Goal: Information Seeking & Learning: Check status

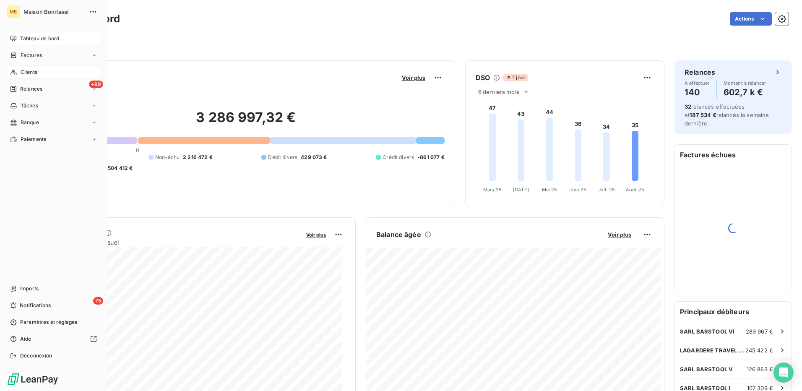
click at [22, 73] on span "Clients" at bounding box center [29, 72] width 17 height 8
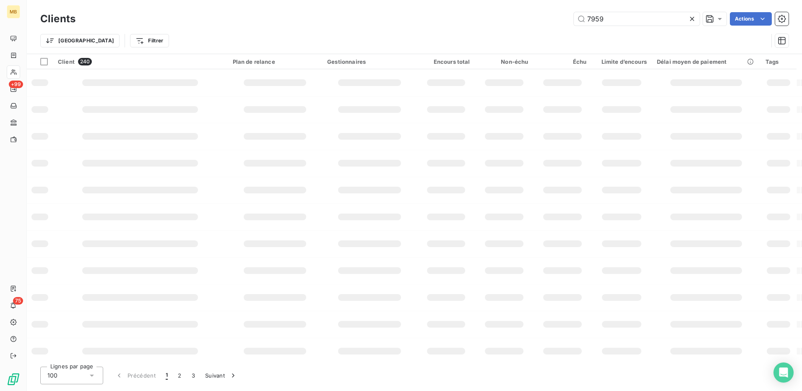
type input "7959"
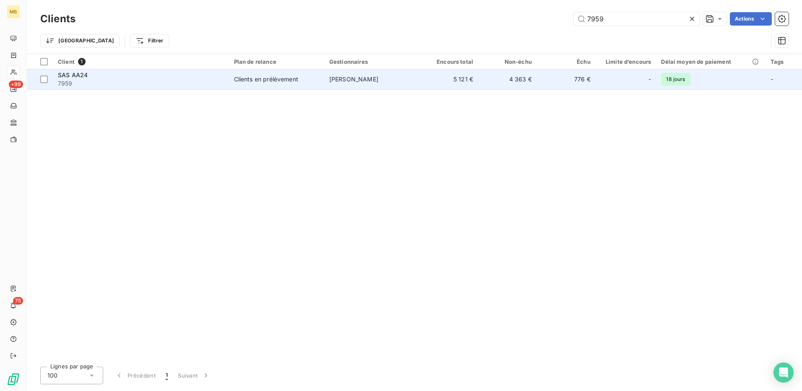
click at [353, 81] on span "[PERSON_NAME]" at bounding box center [353, 79] width 49 height 7
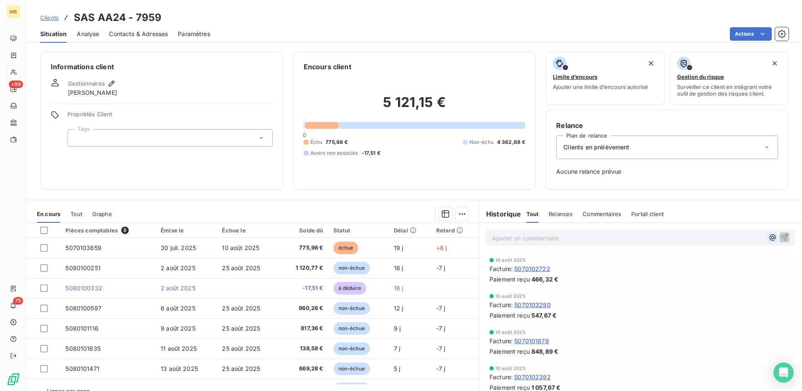
click at [769, 240] on icon "button" at bounding box center [773, 237] width 8 height 8
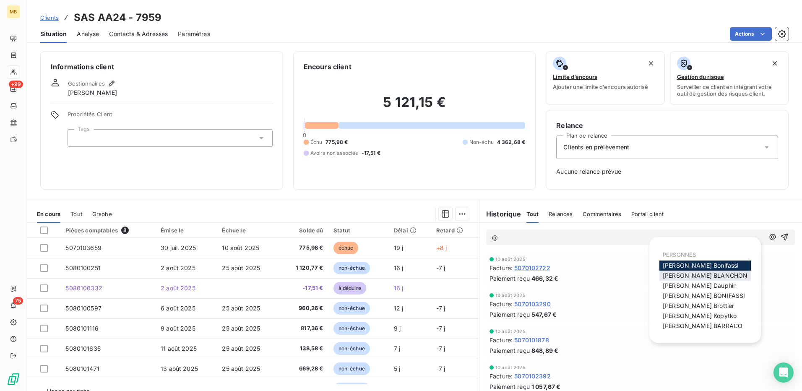
click at [688, 277] on span "Elodie BLANCHON" at bounding box center [705, 275] width 85 height 7
click at [770, 237] on icon "button" at bounding box center [773, 237] width 6 height 6
click at [699, 285] on span "Franck Dauphin" at bounding box center [700, 285] width 74 height 7
click at [769, 236] on icon "button" at bounding box center [773, 237] width 8 height 8
click at [704, 305] on span "Mélissa Brottier" at bounding box center [698, 305] width 71 height 7
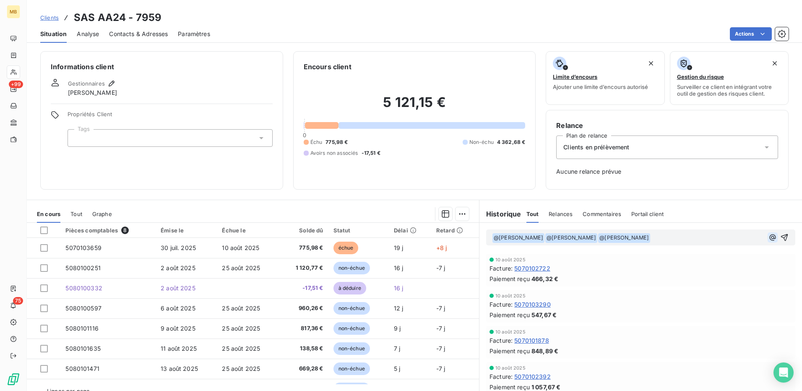
click at [769, 237] on icon "button" at bounding box center [773, 237] width 8 height 8
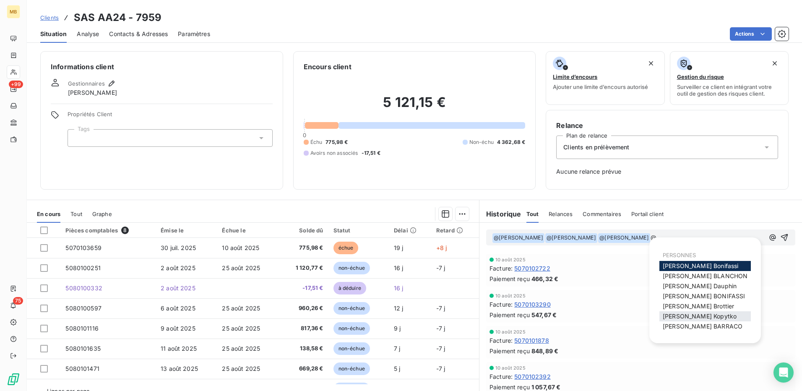
click at [694, 321] on div "Nathalie Kopytko" at bounding box center [704, 316] width 91 height 10
click at [696, 314] on span "Nathalie Kopytko" at bounding box center [700, 316] width 74 height 7
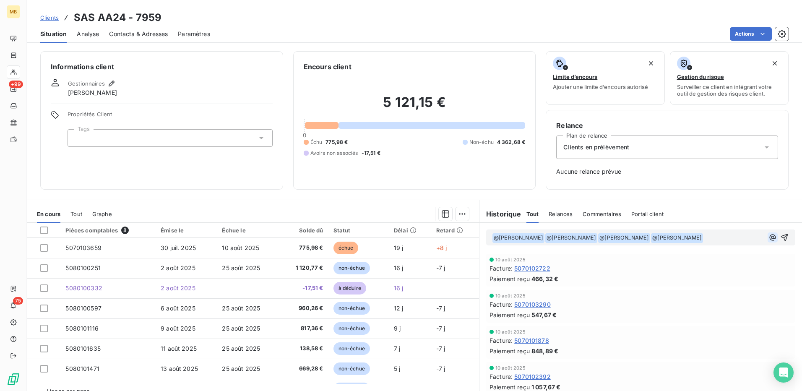
click at [769, 237] on icon "button" at bounding box center [773, 237] width 8 height 8
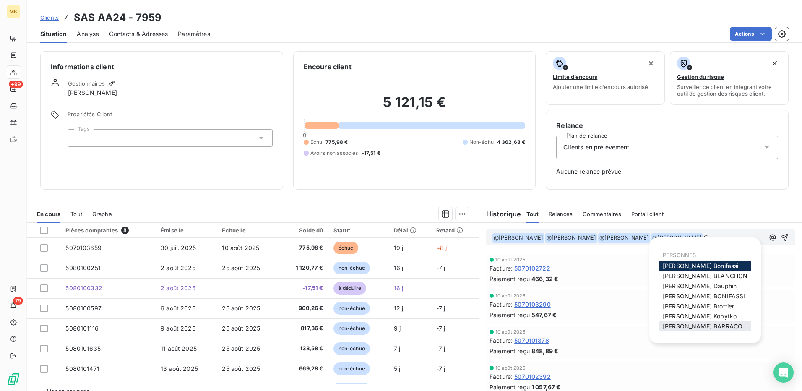
click at [706, 326] on span "Romain BARRACO" at bounding box center [703, 326] width 80 height 7
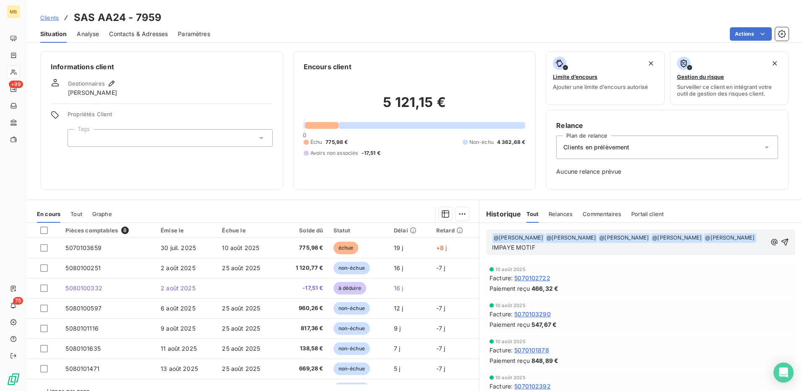
click at [575, 247] on p "﻿ @ Elodie BLANCHON ﻿ ﻿ @ Franck Dauphin ﻿ ﻿ @ Mélissa Brottier ﻿ ﻿ @ Nathalie …" at bounding box center [629, 243] width 274 height 20
click at [513, 246] on span "IMPAYE MOTIF CONTESTATION DEBITEUR" at bounding box center [553, 247] width 122 height 7
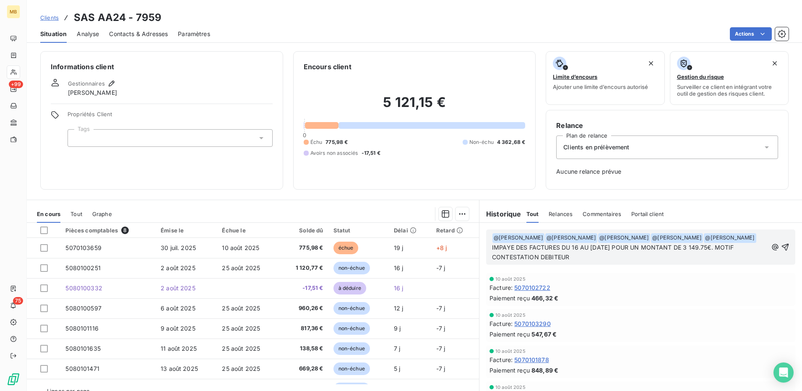
click at [574, 259] on p "﻿ @ Elodie BLANCHON ﻿ ﻿ @ Franck Dauphin ﻿ ﻿ @ Mélissa Brottier ﻿ ﻿ @ Nathalie …" at bounding box center [630, 247] width 276 height 29
click at [781, 245] on icon "button" at bounding box center [785, 247] width 8 height 8
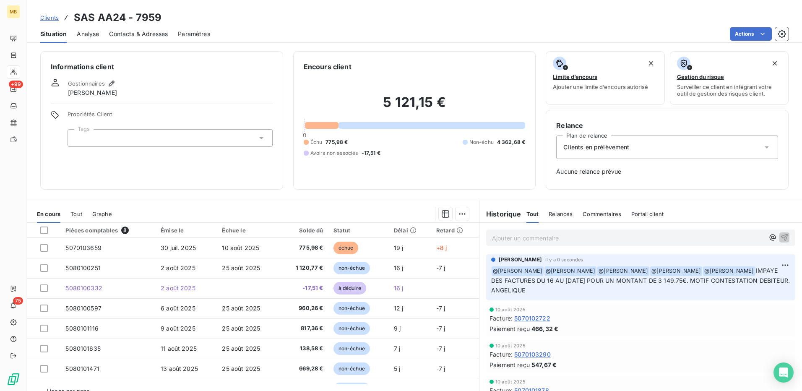
click at [50, 17] on span "Clients" at bounding box center [49, 17] width 18 height 7
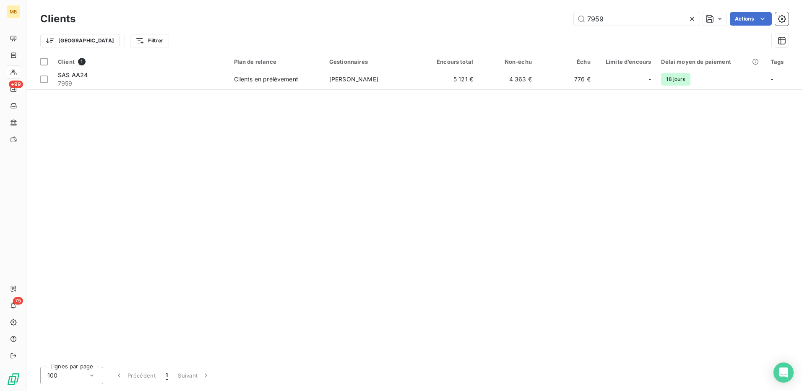
drag, startPoint x: 614, startPoint y: 18, endPoint x: 559, endPoint y: 15, distance: 55.1
click at [559, 15] on div "7959 Actions" at bounding box center [437, 18] width 703 height 13
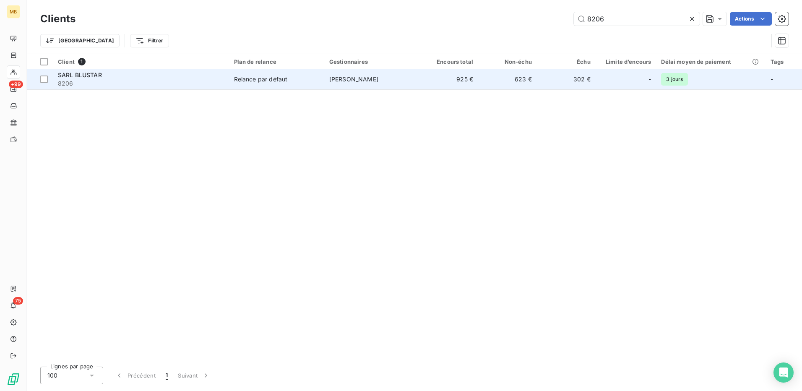
type input "8206"
click at [347, 79] on span "FRANCK HAMSELL" at bounding box center [353, 79] width 49 height 7
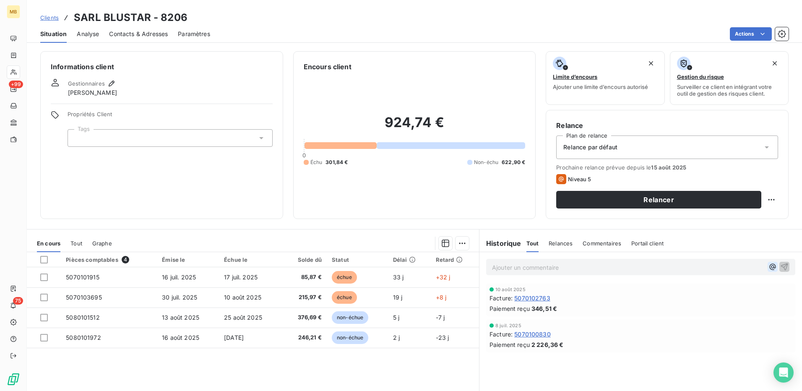
click at [769, 269] on icon "button" at bounding box center [773, 267] width 8 height 8
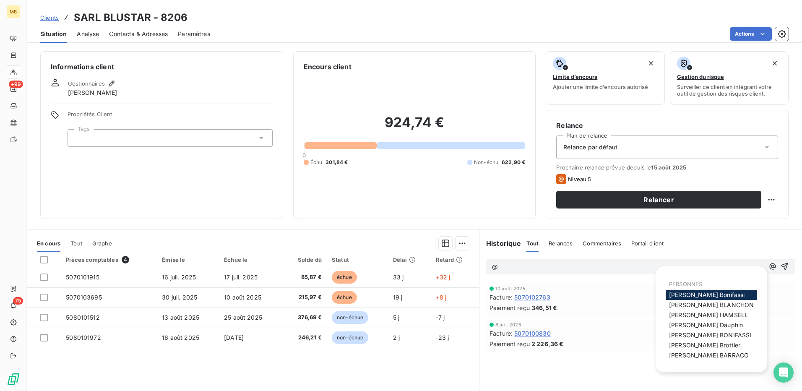
click at [718, 302] on span "Elodie BLANCHON" at bounding box center [711, 304] width 85 height 7
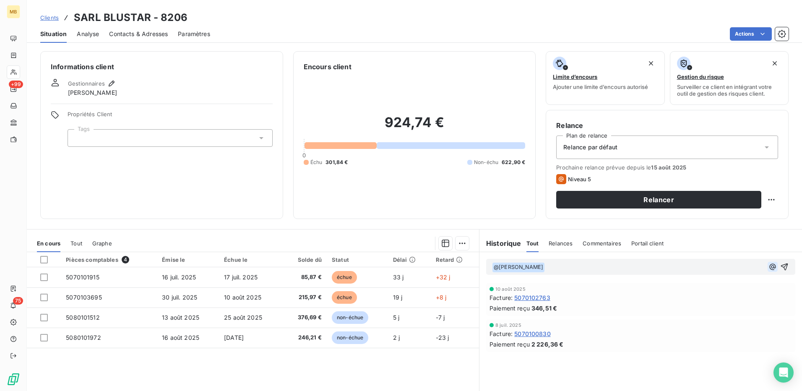
click at [770, 267] on icon "button" at bounding box center [773, 266] width 6 height 6
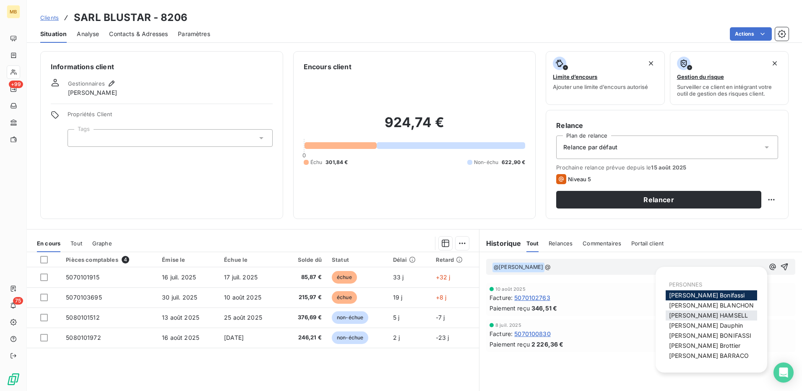
click at [720, 314] on span "FRANCK HAMSELL" at bounding box center [708, 315] width 79 height 7
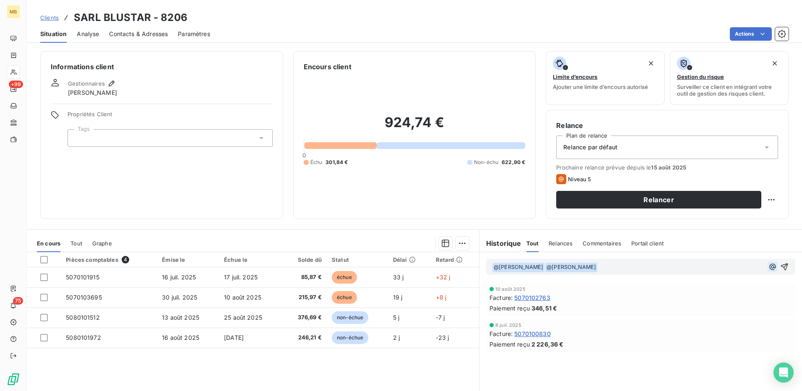
click at [770, 269] on icon "button" at bounding box center [773, 266] width 6 height 6
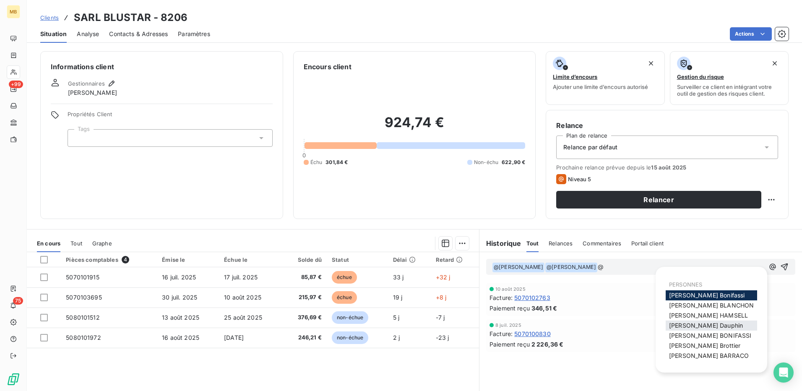
click at [724, 327] on div "Franck Dauphin" at bounding box center [711, 326] width 91 height 10
click at [706, 325] on span "Franck Dauphin" at bounding box center [706, 325] width 74 height 7
click at [769, 267] on icon "button" at bounding box center [773, 267] width 8 height 8
click at [729, 347] on div "Mélissa Brottier" at bounding box center [711, 346] width 91 height 10
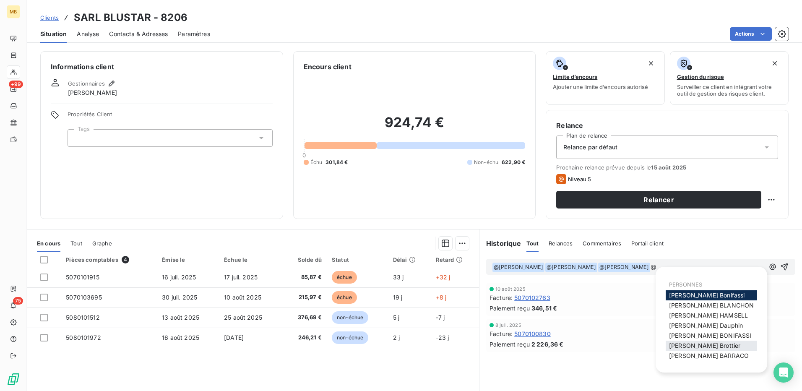
click at [710, 345] on span "Mélissa Brottier" at bounding box center [704, 345] width 71 height 7
click at [769, 265] on icon "button" at bounding box center [773, 267] width 8 height 8
click at [711, 353] on span "Romain BARRACO" at bounding box center [709, 355] width 80 height 7
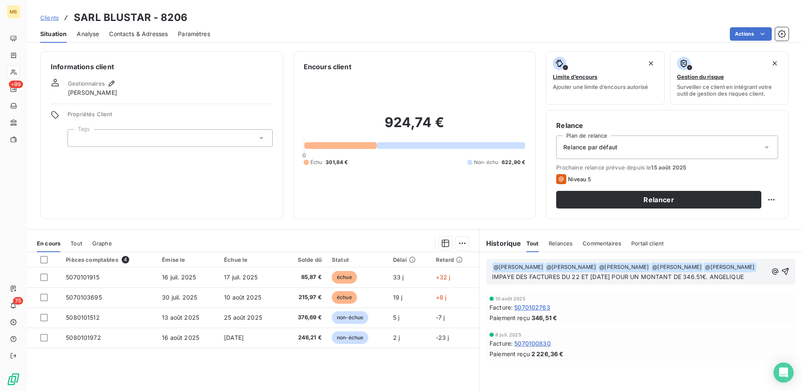
click at [705, 274] on span "IMPAYE DES FACTURES DU 22 ET 23.07.25 POUR UN MONTANT DE 346.51€. ANGELIQUE" at bounding box center [618, 276] width 252 height 7
click at [709, 275] on span "IMPAYE DES FACTURES DU 22 ET 23.07.25 POUR UN MONTANT DE 346.51€. ANGELIQUE" at bounding box center [618, 276] width 252 height 7
click at [736, 277] on p "﻿ @ Elodie BLANCHON ﻿ ﻿ @ FRANCK HAMSELL ﻿ ﻿ @ Franck Dauphin ﻿ ﻿ @ Mélissa Bro…" at bounding box center [630, 272] width 276 height 20
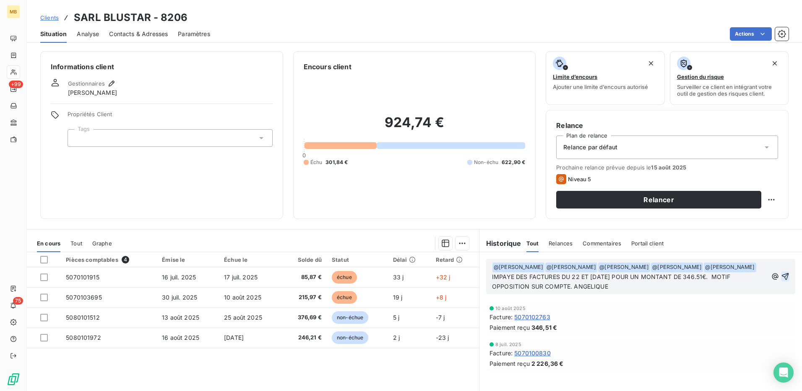
click at [781, 279] on icon "button" at bounding box center [785, 276] width 8 height 8
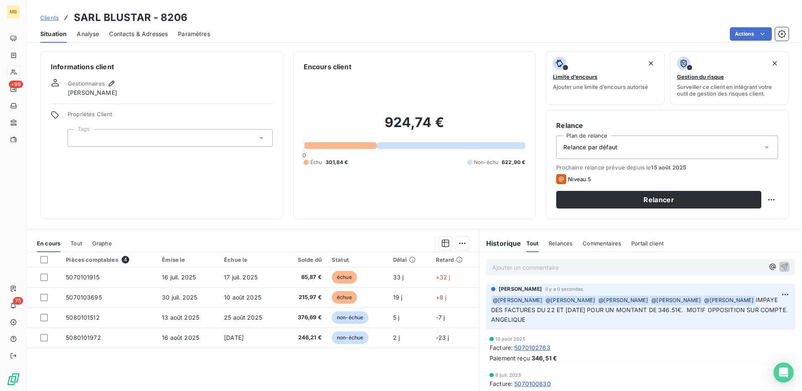
click at [51, 18] on span "Clients" at bounding box center [49, 17] width 18 height 7
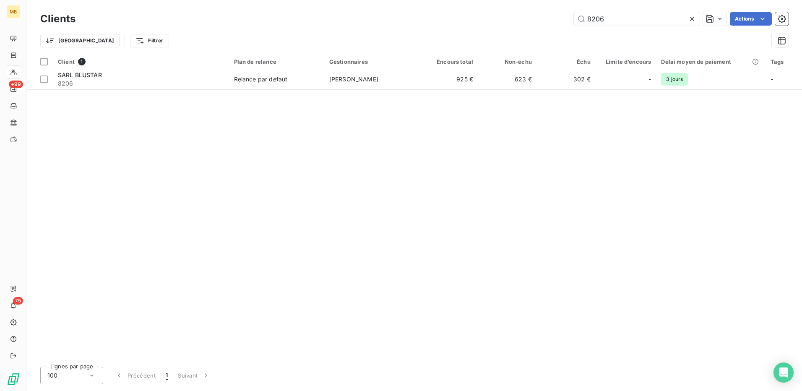
drag, startPoint x: 617, startPoint y: 19, endPoint x: 541, endPoint y: 21, distance: 76.0
click at [541, 21] on div "8206 Actions" at bounding box center [437, 18] width 703 height 13
type input "7886"
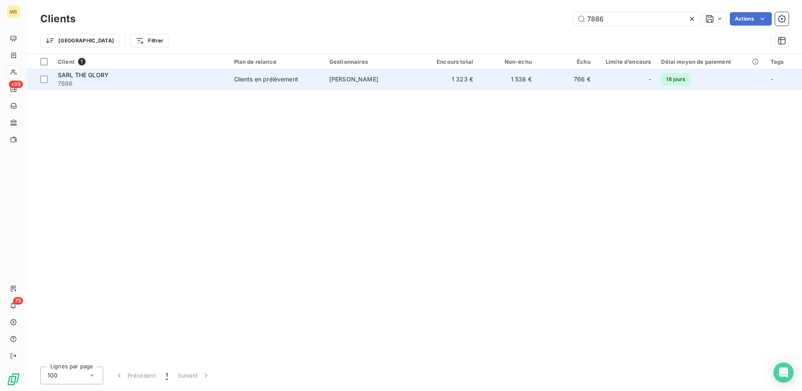
click at [353, 74] on td "Virginie GONCALVES" at bounding box center [371, 79] width 95 height 20
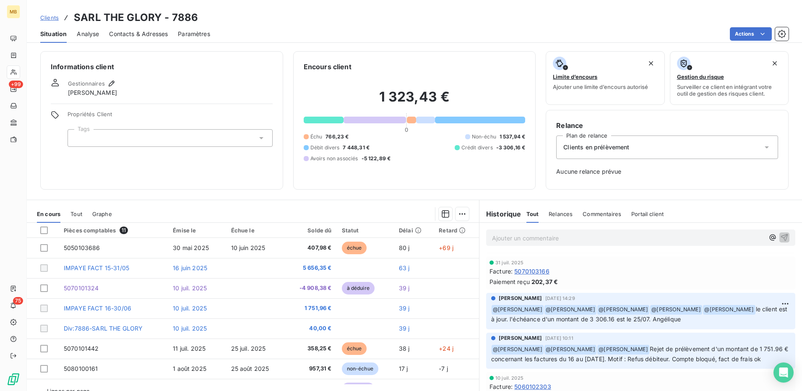
scroll to position [84, 0]
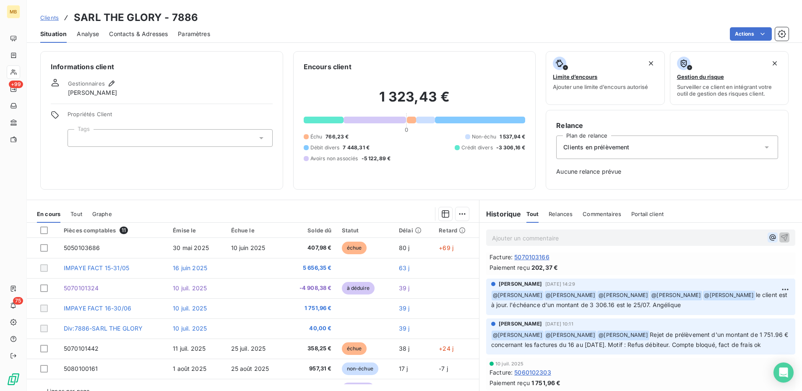
click at [769, 236] on icon "button" at bounding box center [773, 237] width 8 height 8
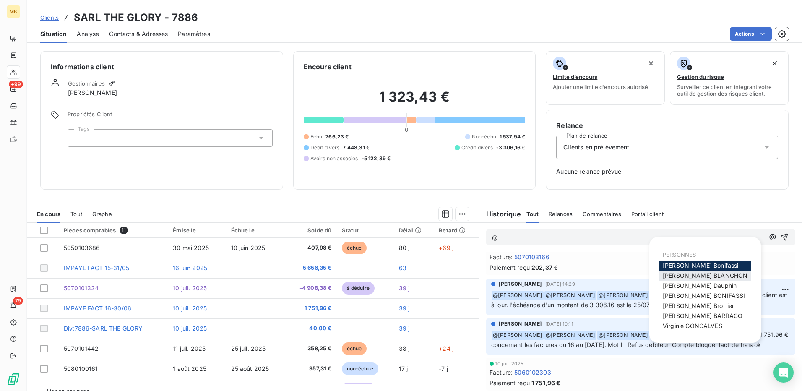
click at [723, 273] on div "Elodie BLANCHON" at bounding box center [704, 276] width 91 height 10
click at [718, 276] on div "Elodie BLANCHON" at bounding box center [704, 276] width 91 height 10
click at [713, 276] on span "Elodie BLANCHON" at bounding box center [705, 275] width 85 height 7
click at [769, 236] on icon "button" at bounding box center [773, 237] width 8 height 8
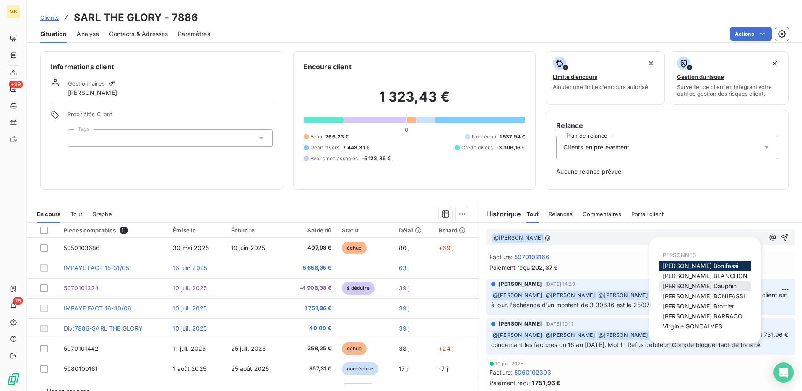
click at [696, 287] on span "Franck Dauphin" at bounding box center [700, 285] width 74 height 7
click at [769, 236] on icon "button" at bounding box center [773, 237] width 8 height 8
click at [712, 304] on div "Mélissa Brottier" at bounding box center [704, 306] width 91 height 10
click at [703, 305] on span "Mélissa Brottier" at bounding box center [698, 305] width 71 height 7
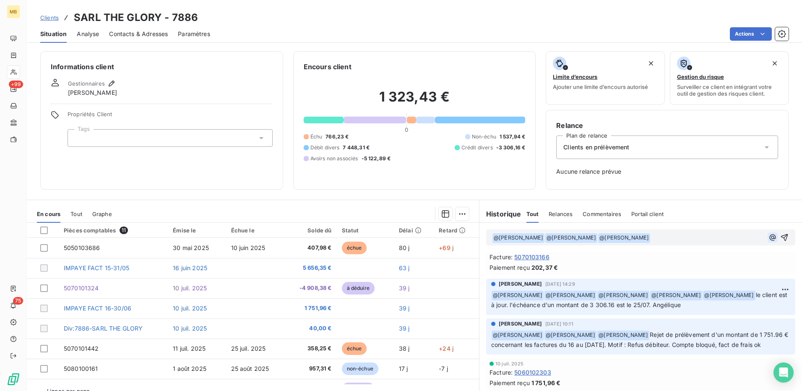
click at [770, 240] on icon "button" at bounding box center [773, 237] width 6 height 6
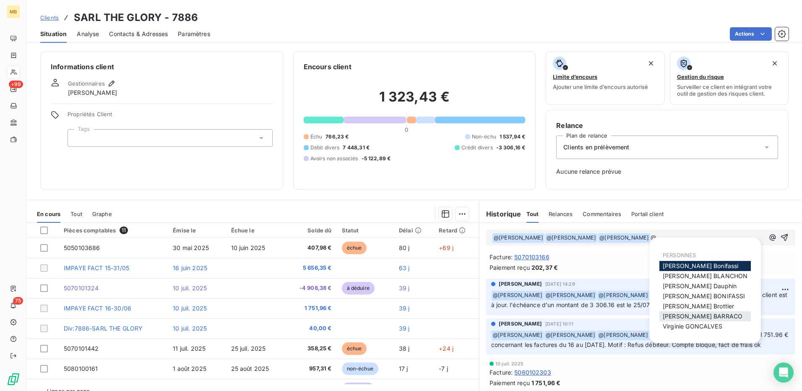
click at [712, 314] on span "Romain BARRACO" at bounding box center [703, 316] width 80 height 7
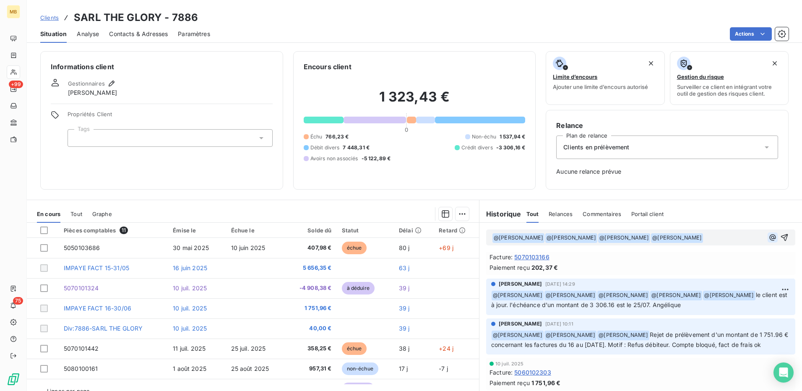
click at [769, 238] on icon "button" at bounding box center [773, 237] width 8 height 8
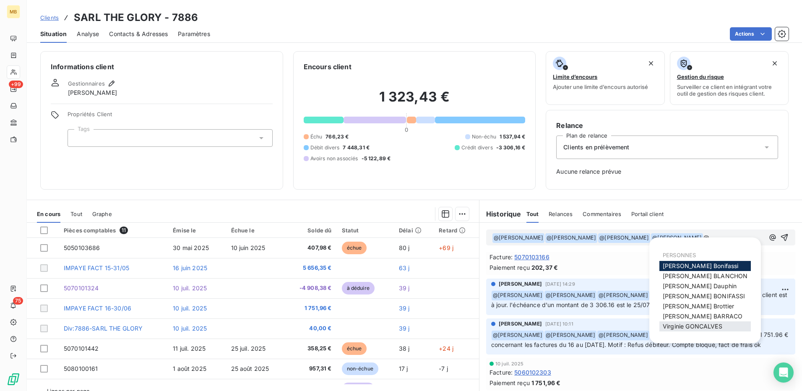
click at [710, 324] on span "Virginie GONCALVES" at bounding box center [693, 326] width 60 height 7
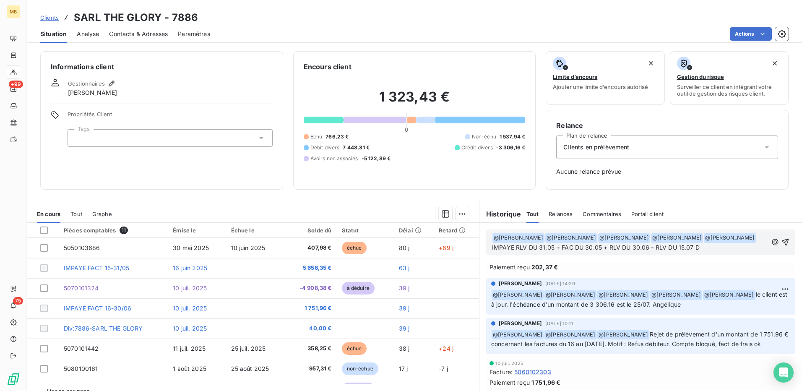
scroll to position [103, 0]
click at [618, 260] on p "﻿ @ Elodie BLANCHON ﻿ ﻿ @ Franck Dauphin ﻿ ﻿ @ Mélissa Brottier ﻿ ﻿ @ Romain BA…" at bounding box center [630, 247] width 276 height 29
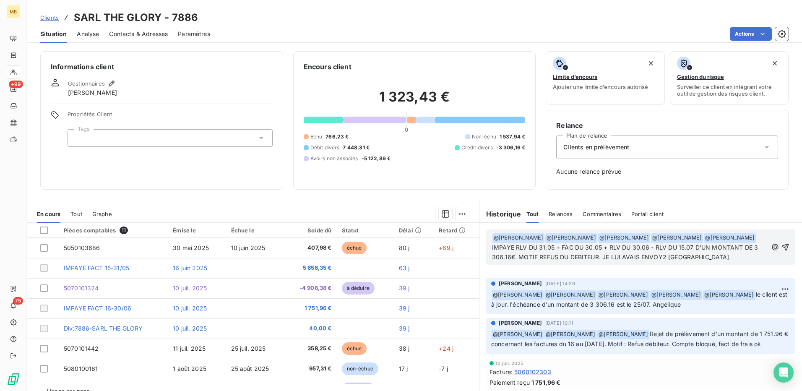
scroll to position [113, 0]
click at [781, 250] on icon "button" at bounding box center [785, 252] width 8 height 8
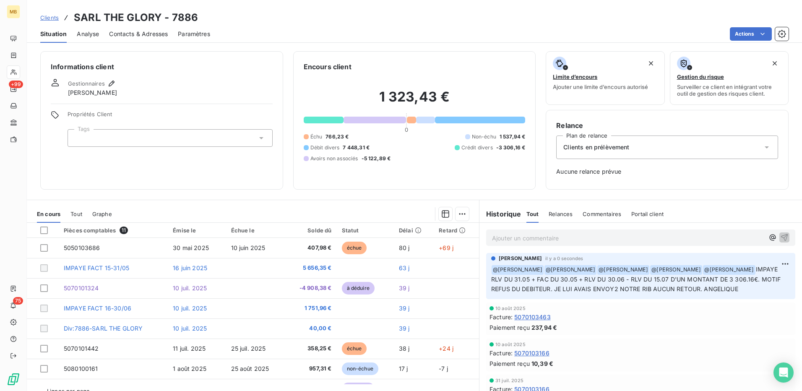
scroll to position [0, 0]
click at [770, 237] on icon "button" at bounding box center [773, 238] width 6 height 6
click at [769, 239] on icon "button" at bounding box center [773, 237] width 8 height 8
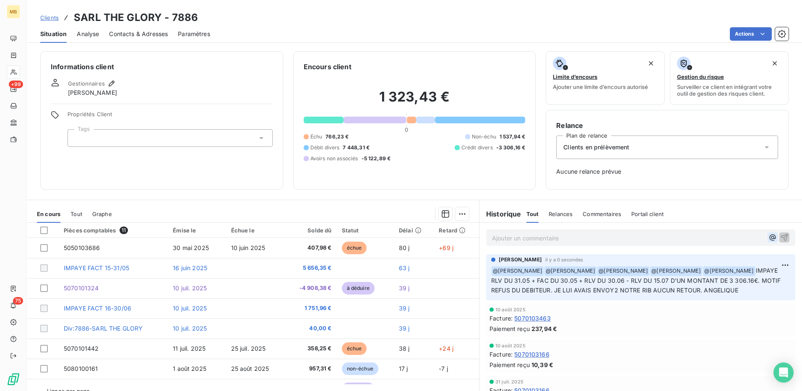
click at [769, 239] on icon "button" at bounding box center [773, 237] width 8 height 8
click at [653, 237] on p "Ajouter un commentaire ﻿" at bounding box center [628, 238] width 272 height 10
click at [770, 237] on icon "button" at bounding box center [773, 238] width 6 height 6
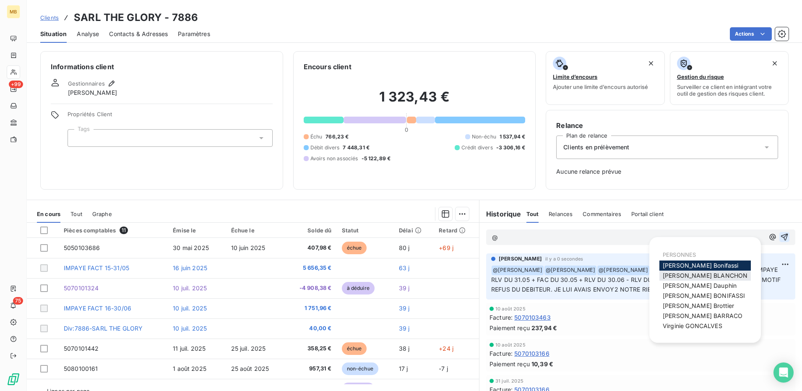
click at [711, 279] on span "Elodie BLANCHON" at bounding box center [705, 275] width 85 height 7
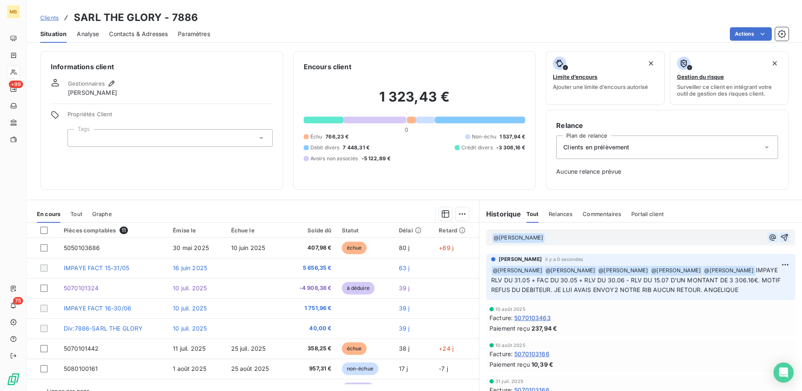
click at [770, 237] on icon "button" at bounding box center [773, 237] width 6 height 6
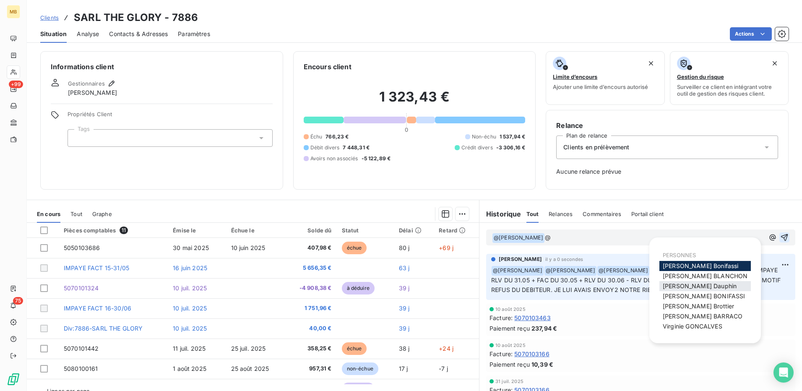
click at [722, 287] on div "Franck Dauphin" at bounding box center [704, 286] width 91 height 10
click at [701, 287] on span "Franck Dauphin" at bounding box center [700, 285] width 74 height 7
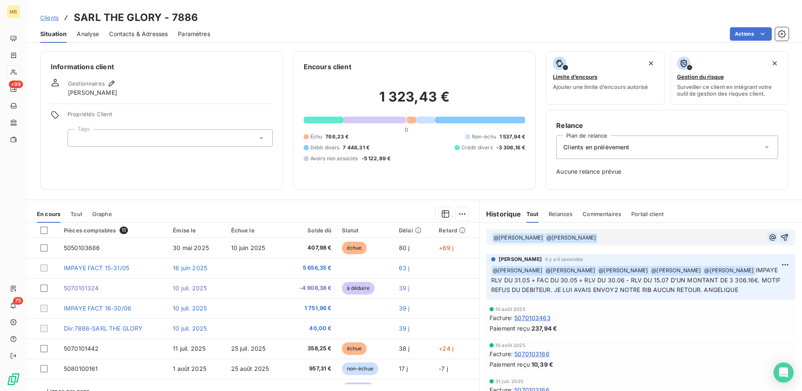
click at [768, 237] on button "button" at bounding box center [773, 237] width 10 height 10
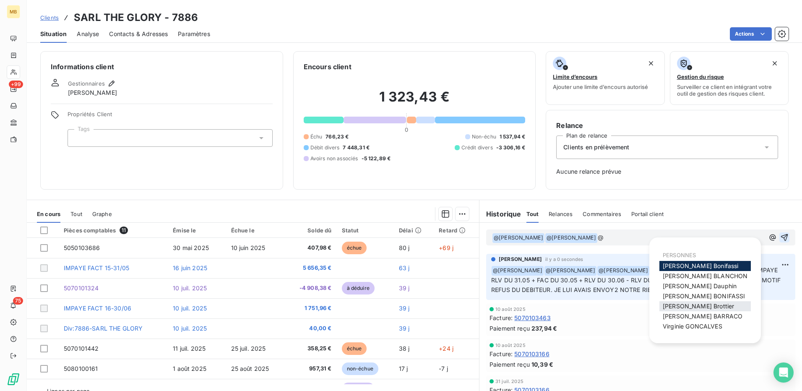
click at [703, 304] on span "Mélissa Brottier" at bounding box center [698, 305] width 71 height 7
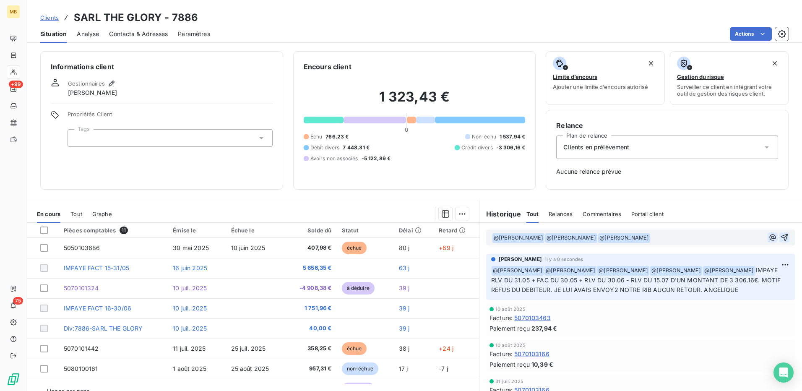
click at [769, 237] on icon "button" at bounding box center [773, 237] width 8 height 8
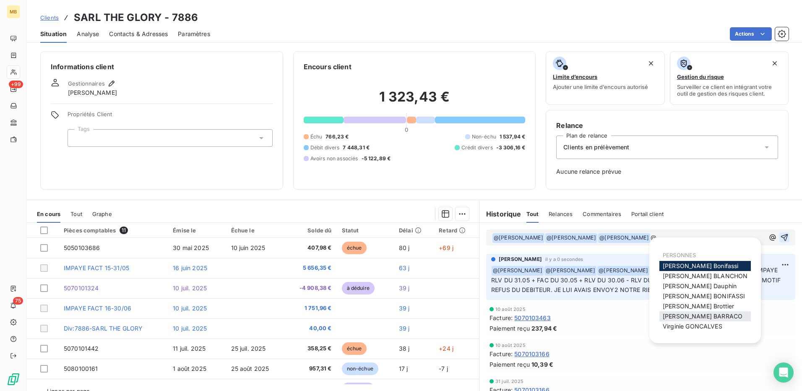
click at [695, 317] on span "Romain BARRACO" at bounding box center [703, 316] width 80 height 7
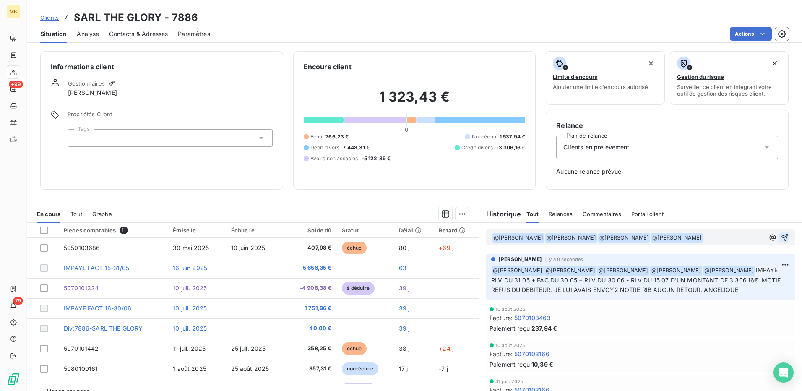
click at [755, 238] on div "﻿ @ Elodie BLANCHON ﻿ ﻿ @ Franck Dauphin ﻿ ﻿ @ Mélissa Brottier ﻿ ﻿ @ Romain BA…" at bounding box center [640, 237] width 297 height 11
click at [770, 238] on icon "button" at bounding box center [773, 237] width 6 height 6
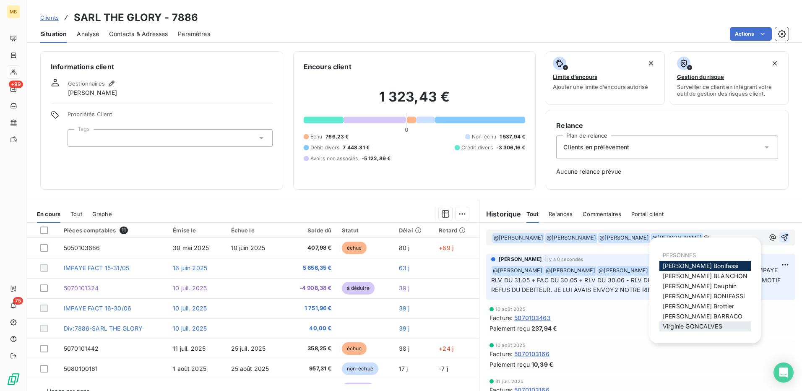
click at [706, 327] on span "Virginie GONCALVES" at bounding box center [693, 326] width 60 height 7
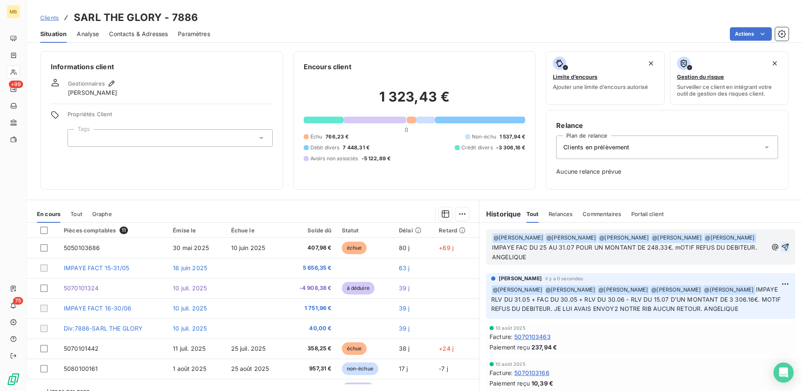
click at [738, 250] on span "IMPAYE FAC DU 25 AU 31.07 POUR UN MONTANT DE 248.33€. mOTIF REFUS DU DEBITEUR. …" at bounding box center [625, 252] width 267 height 17
click at [782, 247] on icon "button" at bounding box center [785, 246] width 7 height 7
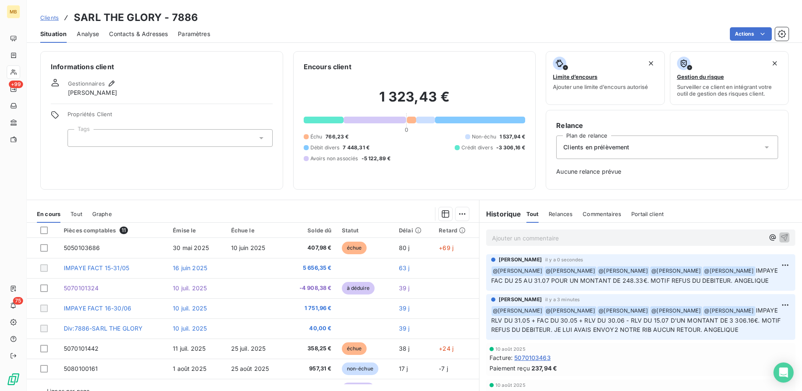
click at [49, 18] on span "Clients" at bounding box center [49, 17] width 18 height 7
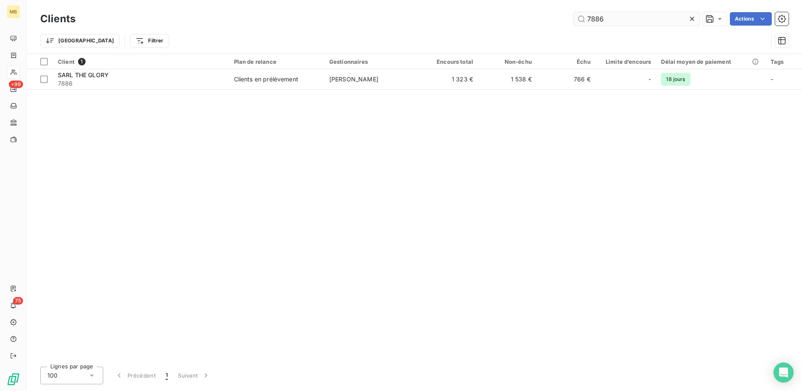
drag, startPoint x: 612, startPoint y: 22, endPoint x: 573, endPoint y: 14, distance: 39.8
click at [574, 14] on input "7886" at bounding box center [637, 18] width 126 height 13
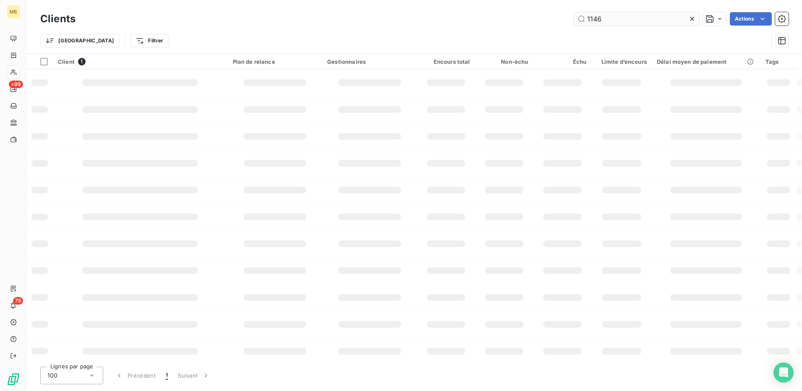
type input "1146"
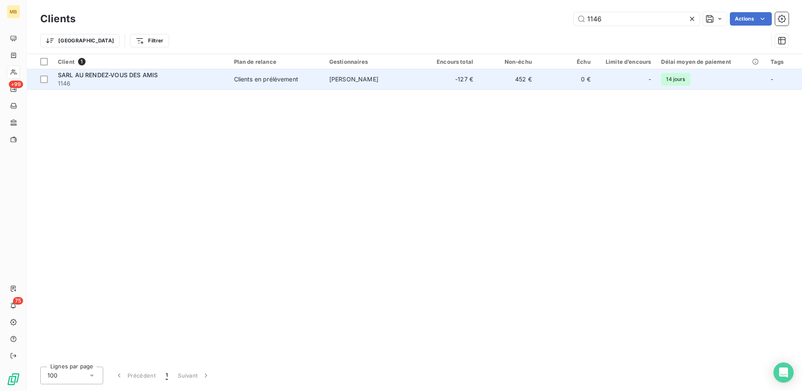
click at [363, 86] on td "Nathalie Kopytko" at bounding box center [371, 79] width 95 height 20
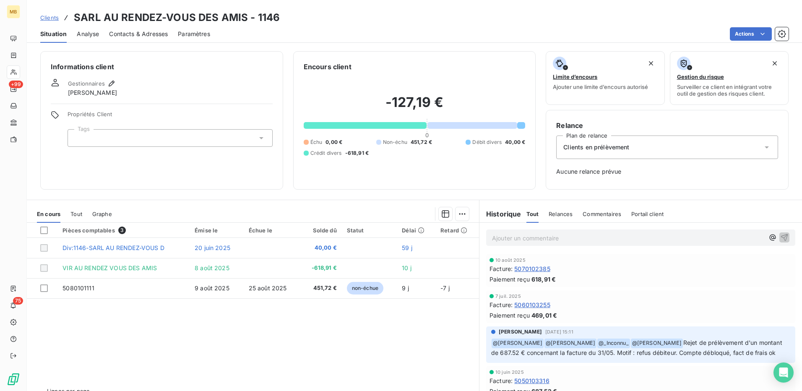
click at [584, 238] on p "Ajouter un commentaire ﻿" at bounding box center [628, 238] width 272 height 10
click at [37, 20] on div "Clients SARL AU RENDEZ-VOUS DES AMIS - 1146" at bounding box center [414, 17] width 775 height 15
click at [50, 18] on span "Clients" at bounding box center [49, 17] width 18 height 7
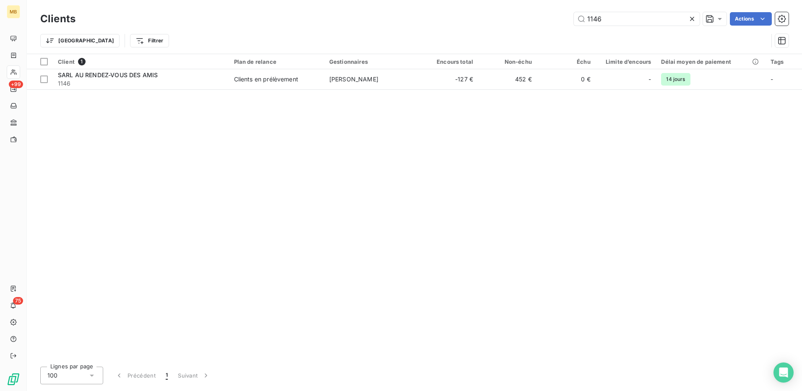
drag, startPoint x: 614, startPoint y: 18, endPoint x: 545, endPoint y: 18, distance: 69.2
click at [545, 18] on div "1146 Actions" at bounding box center [437, 18] width 703 height 13
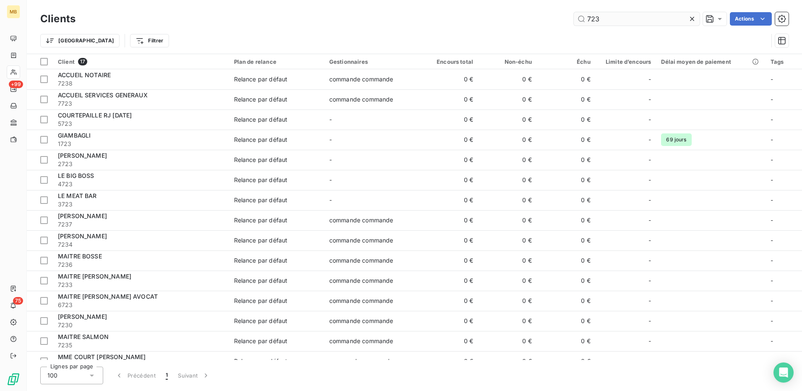
click at [588, 19] on input "723" at bounding box center [637, 18] width 126 height 13
click at [589, 19] on input "723" at bounding box center [637, 18] width 126 height 13
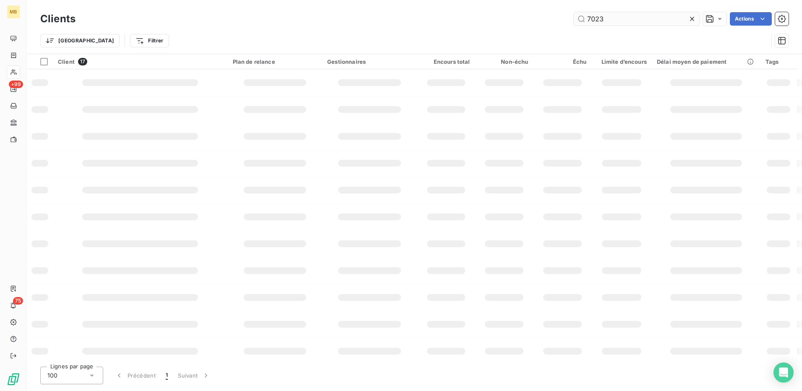
type input "7023"
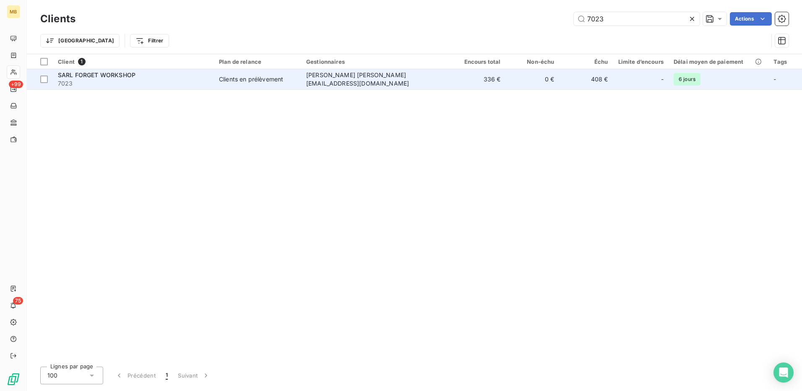
click at [358, 78] on span "Jan jan.french@maisonbonifassi.com" at bounding box center [357, 79] width 103 height 16
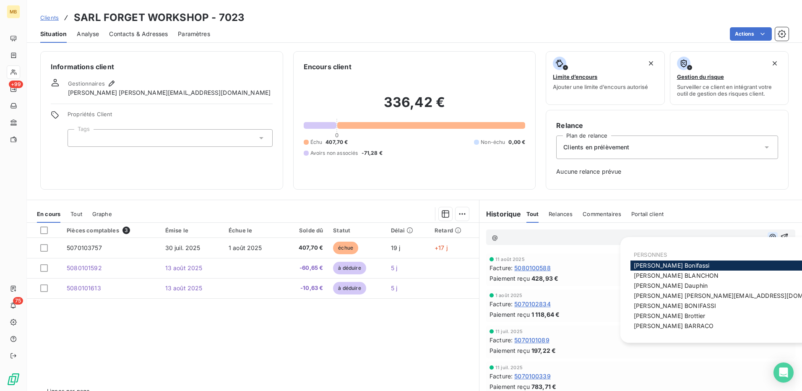
click at [769, 239] on icon "button" at bounding box center [773, 237] width 8 height 8
click at [683, 274] on span "Elodie BLANCHON" at bounding box center [676, 275] width 85 height 7
click at [769, 240] on icon "button" at bounding box center [773, 237] width 8 height 8
click at [692, 287] on div "Franck Dauphin" at bounding box center [735, 286] width 209 height 10
click at [678, 284] on span "Franck Dauphin" at bounding box center [671, 285] width 74 height 7
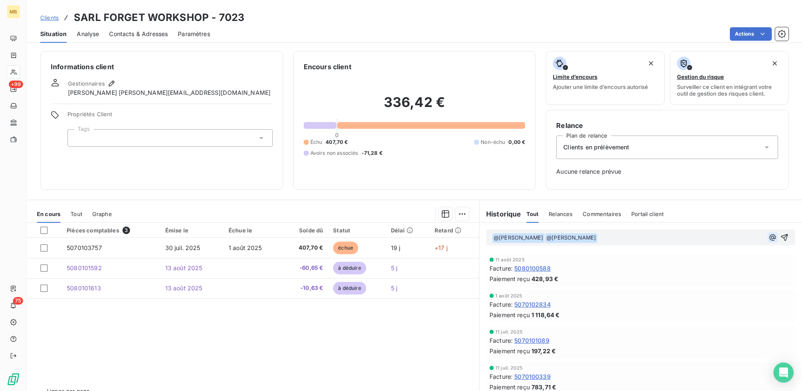
click at [769, 240] on icon "button" at bounding box center [773, 237] width 8 height 8
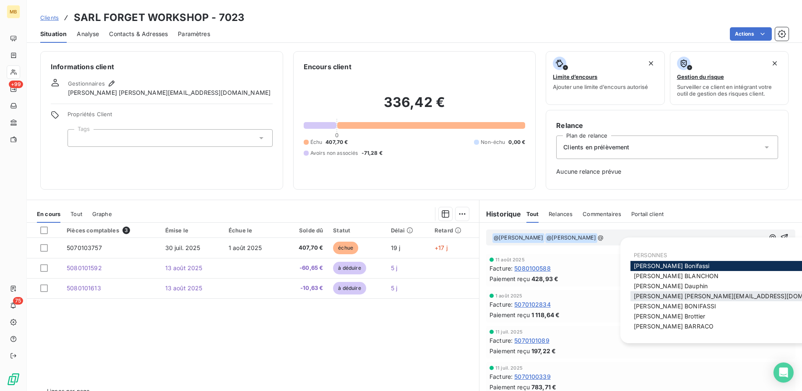
click at [717, 296] on span "Jan jan.french@maisonbonifassi.com" at bounding box center [735, 295] width 203 height 7
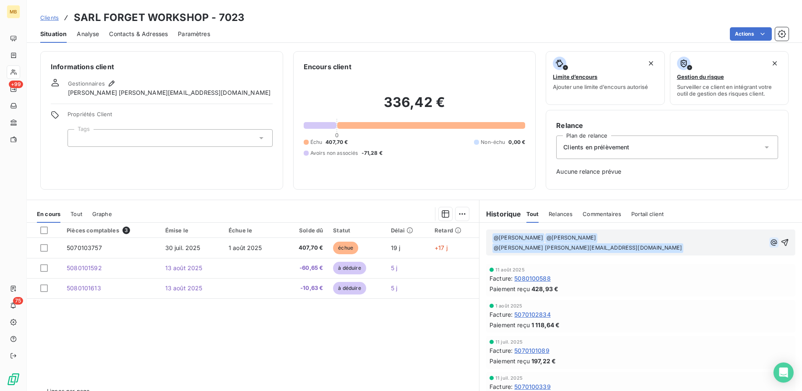
click at [769, 240] on button "button" at bounding box center [773, 242] width 9 height 10
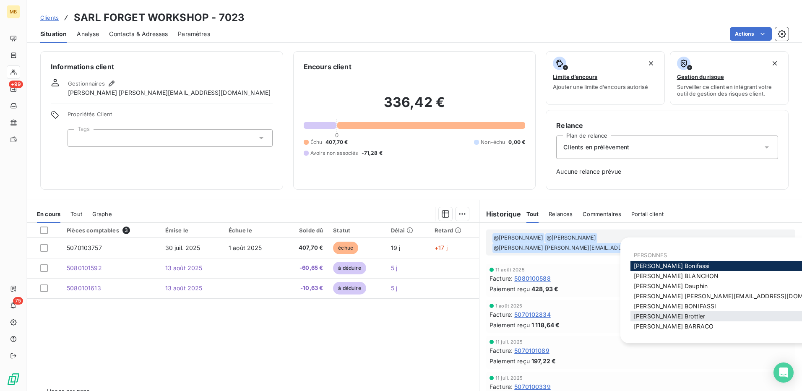
click at [704, 314] on div "Mélissa Brottier" at bounding box center [735, 316] width 209 height 10
click at [699, 315] on div "Mélissa Brottier" at bounding box center [735, 316] width 209 height 10
click at [683, 311] on div "Mélissa Brottier" at bounding box center [735, 316] width 209 height 10
click at [669, 318] on span "Mélissa Brottier" at bounding box center [669, 316] width 71 height 7
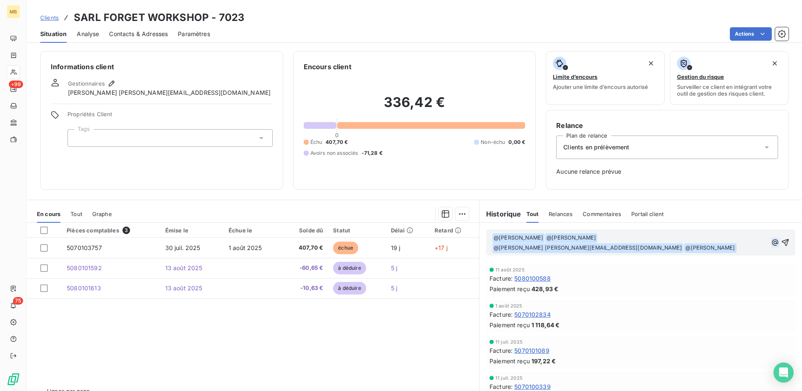
click at [772, 239] on icon "button" at bounding box center [775, 242] width 6 height 6
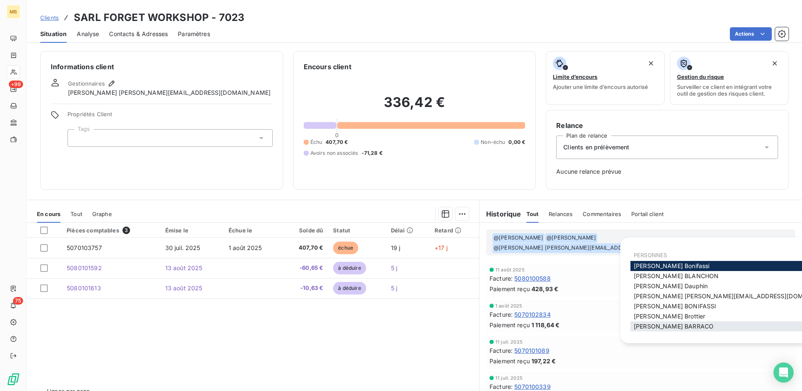
click at [675, 326] on span "Romain BARRACO" at bounding box center [674, 326] width 80 height 7
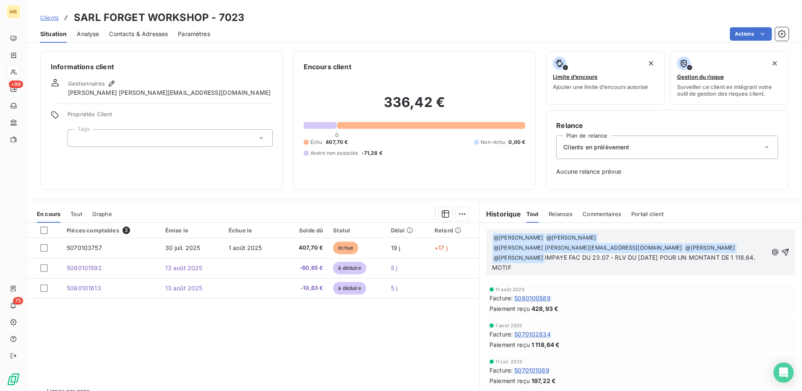
click at [549, 259] on p "﻿ @ Elodie BLANCHON ﻿ ﻿ @ Franck Dauphin ﻿ ﻿ @ Jan jan.french@maisonbonifassi.c…" at bounding box center [630, 253] width 276 height 40
click at [781, 249] on icon "button" at bounding box center [785, 252] width 8 height 8
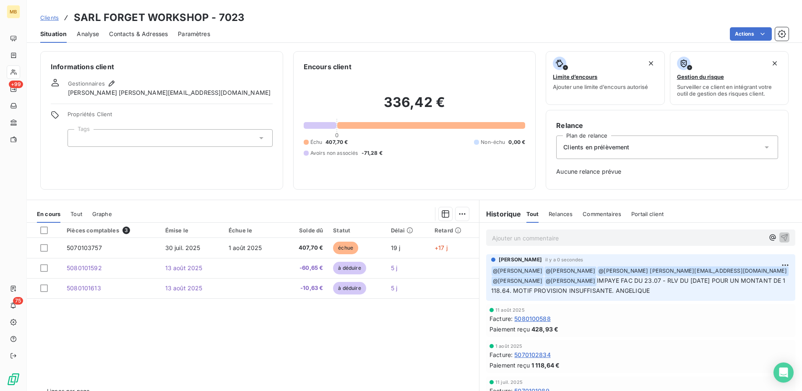
click at [54, 19] on span "Clients" at bounding box center [49, 17] width 18 height 7
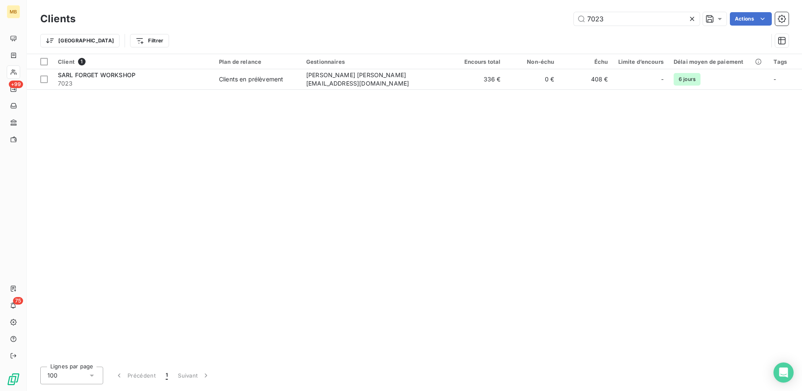
drag, startPoint x: 620, startPoint y: 19, endPoint x: 568, endPoint y: 16, distance: 52.2
click at [568, 16] on div "7023 Actions" at bounding box center [437, 18] width 703 height 13
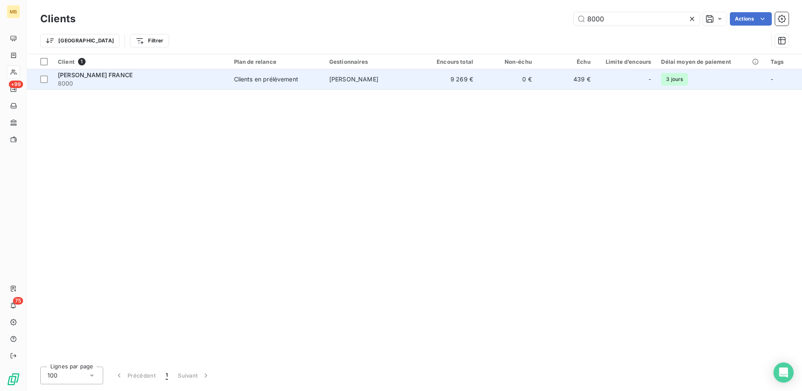
type input "8000"
click at [367, 82] on span "Marwan Torchi" at bounding box center [353, 79] width 49 height 7
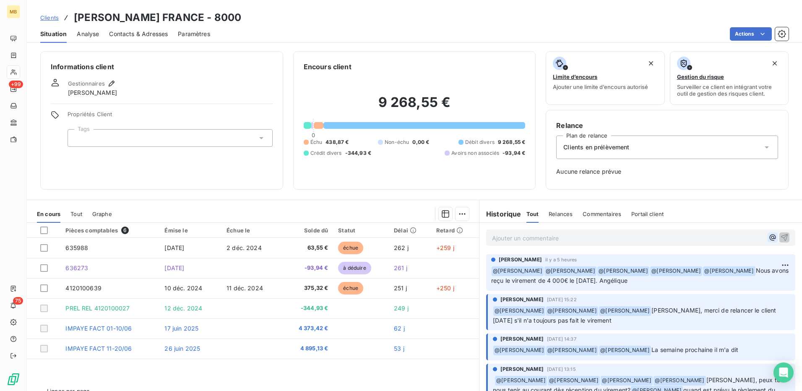
click at [769, 240] on icon "button" at bounding box center [773, 237] width 8 height 8
click at [720, 229] on div "@" at bounding box center [641, 237] width 323 height 29
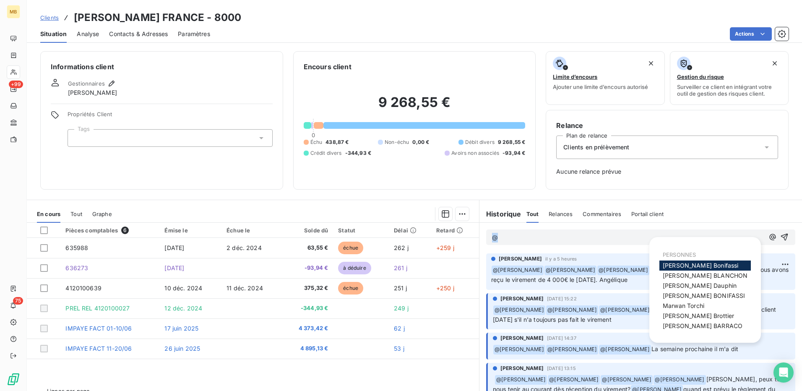
drag, startPoint x: 501, startPoint y: 237, endPoint x: 458, endPoint y: 237, distance: 42.8
click at [458, 237] on div "En cours Tout Graphe Pièces comptables 6 Émise le Échue le Solde dû Statut Déla…" at bounding box center [414, 305] width 775 height 210
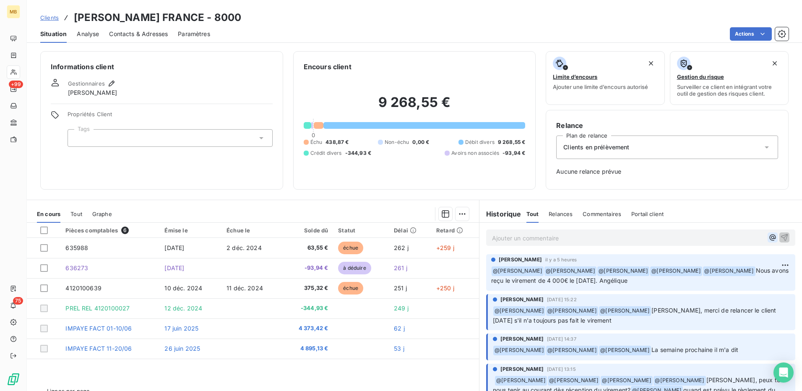
click at [769, 238] on icon "button" at bounding box center [773, 237] width 8 height 8
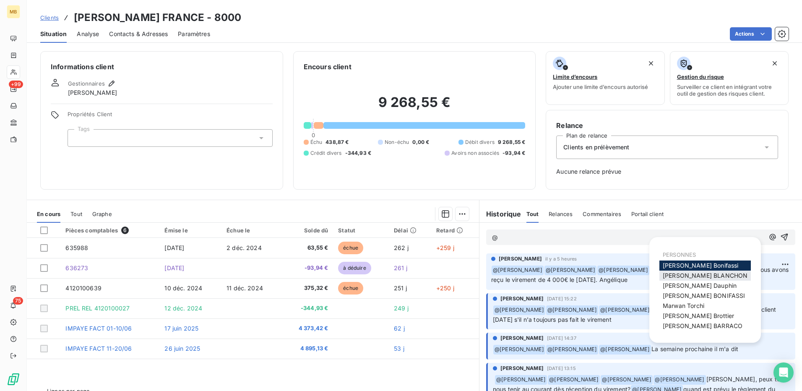
click at [704, 272] on span "Elodie BLANCHON" at bounding box center [705, 275] width 85 height 7
click at [770, 238] on icon "button" at bounding box center [773, 237] width 6 height 6
click at [699, 284] on span "Franck Dauphin" at bounding box center [700, 285] width 74 height 7
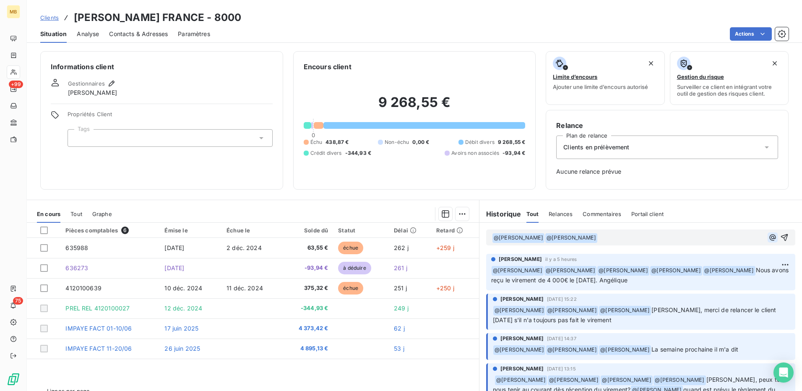
click at [769, 237] on icon "button" at bounding box center [773, 237] width 8 height 8
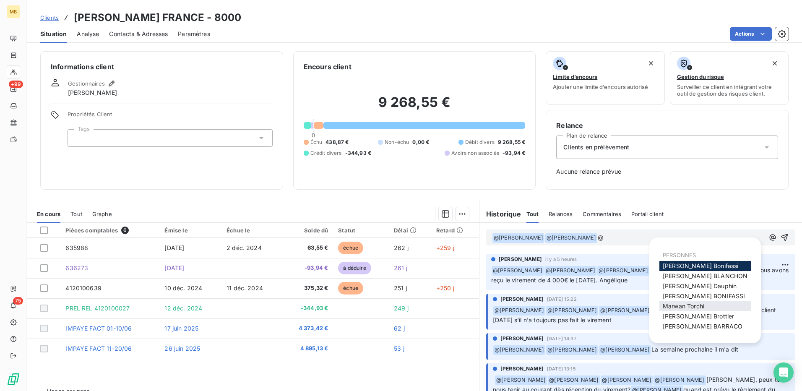
click at [702, 301] on div "Marwan Torchi" at bounding box center [704, 306] width 91 height 10
click at [699, 304] on span "Marwan Torchi" at bounding box center [684, 305] width 42 height 7
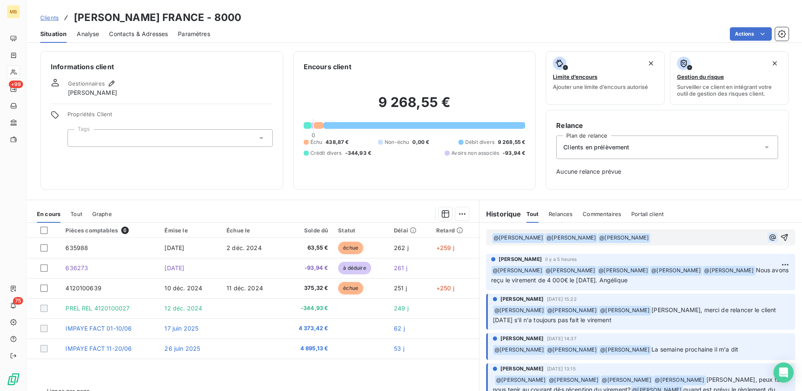
click at [769, 234] on icon "button" at bounding box center [773, 237] width 8 height 8
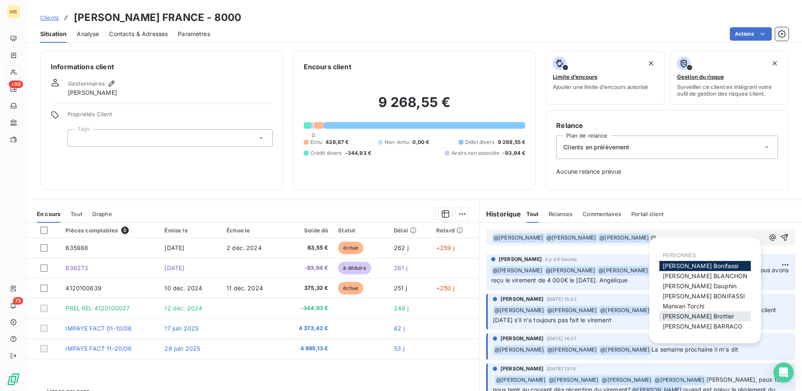
click at [701, 318] on span "Mélissa Brottier" at bounding box center [698, 316] width 71 height 7
click at [769, 237] on icon "button" at bounding box center [773, 237] width 8 height 8
click at [695, 326] on span "Romain BARRACO" at bounding box center [703, 326] width 80 height 7
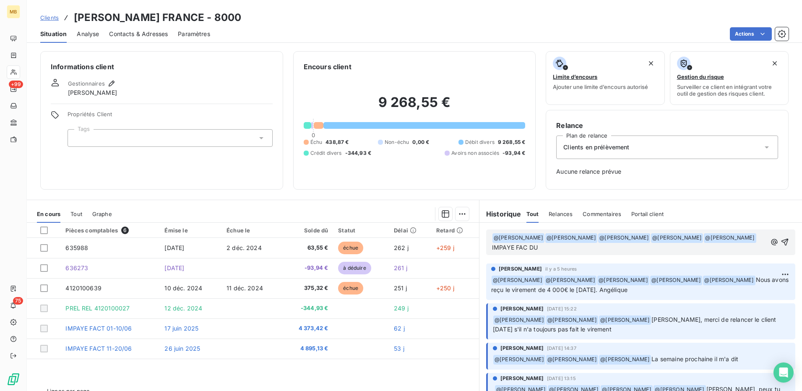
click at [579, 253] on div "﻿ @ Elodie BLANCHON ﻿ ﻿ @ Franck Dauphin ﻿ ﻿ @ Marwan Torchi ﻿ ﻿ @ Mélissa Brot…" at bounding box center [640, 242] width 309 height 26
click at [580, 248] on p "﻿ @ Elodie BLANCHON ﻿ ﻿ @ Franck Dauphin ﻿ ﻿ @ Marwan Torchi ﻿ ﻿ @ Mélissa Brot…" at bounding box center [629, 243] width 275 height 20
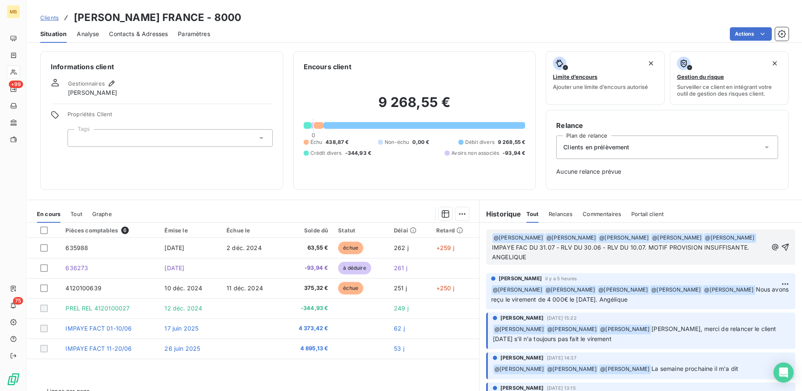
click at [751, 245] on p "﻿ @ Elodie BLANCHON ﻿ ﻿ @ Franck Dauphin ﻿ ﻿ @ Marwan Torchi ﻿ ﻿ @ Mélissa Brot…" at bounding box center [630, 247] width 276 height 29
click at [782, 247] on icon "button" at bounding box center [785, 246] width 7 height 7
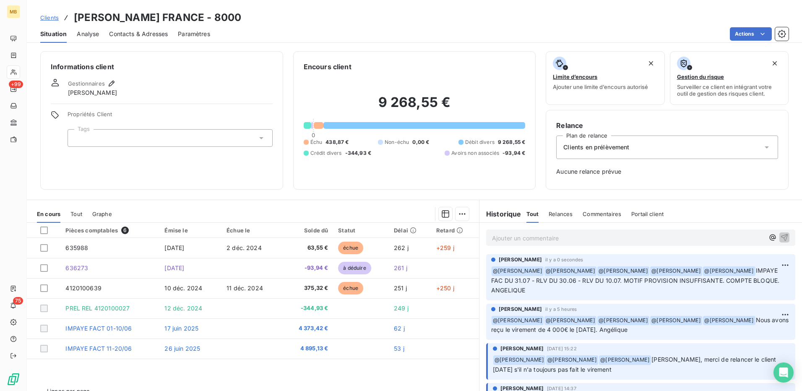
click at [51, 16] on span "Clients" at bounding box center [49, 17] width 18 height 7
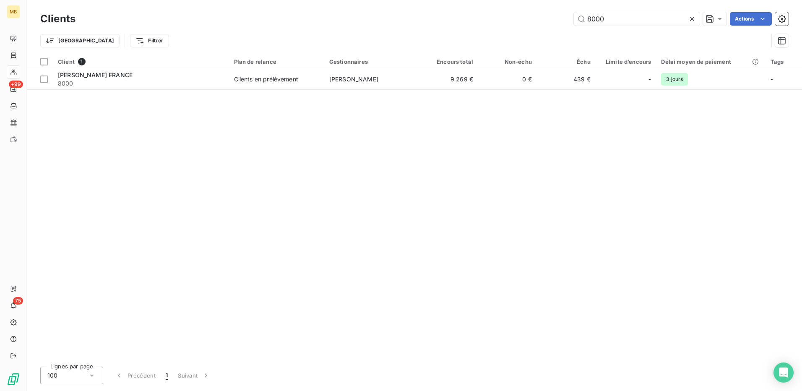
drag, startPoint x: 609, startPoint y: 20, endPoint x: 548, endPoint y: 26, distance: 61.1
click at [548, 26] on div "Clients 8000 Actions" at bounding box center [414, 19] width 748 height 18
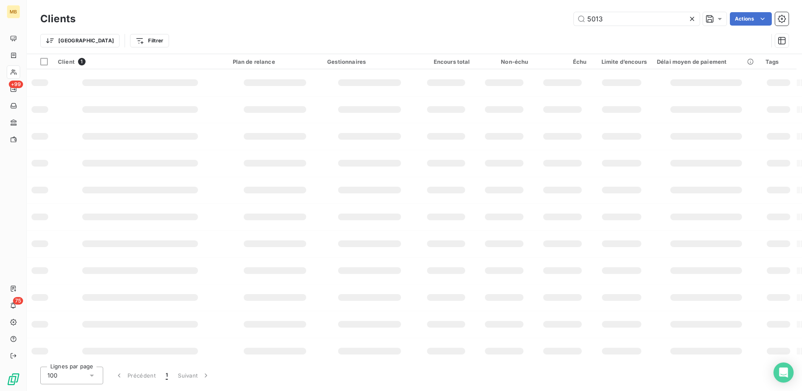
type input "5013"
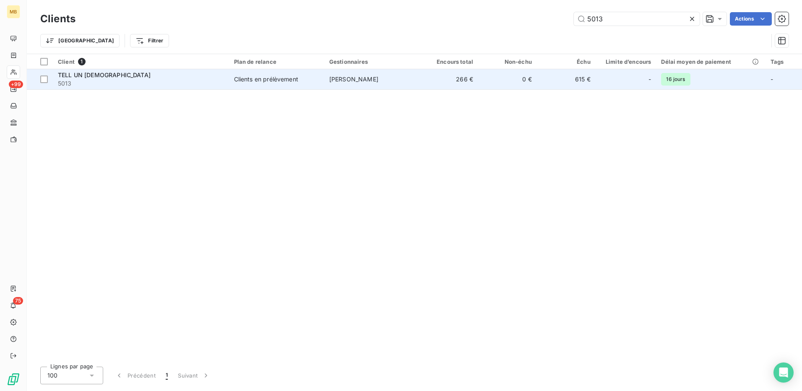
click at [350, 82] on span "Nathalie Kopytko" at bounding box center [353, 79] width 49 height 7
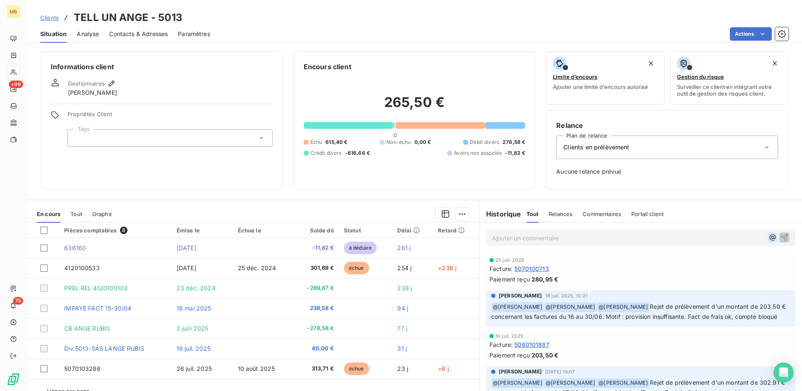
click at [770, 238] on icon "button" at bounding box center [773, 238] width 6 height 6
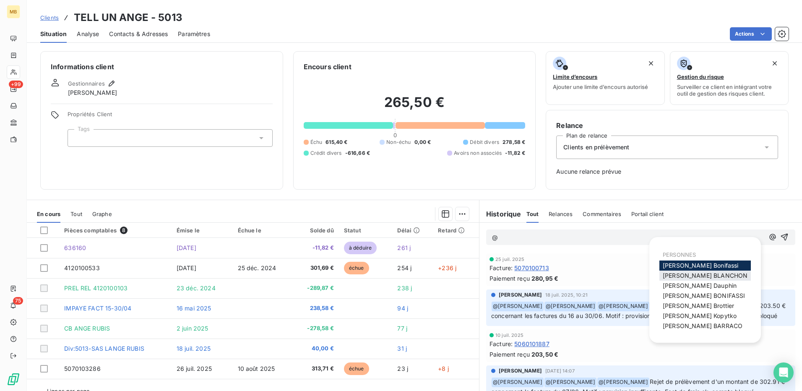
click at [704, 275] on span "Elodie BLANCHON" at bounding box center [705, 275] width 85 height 7
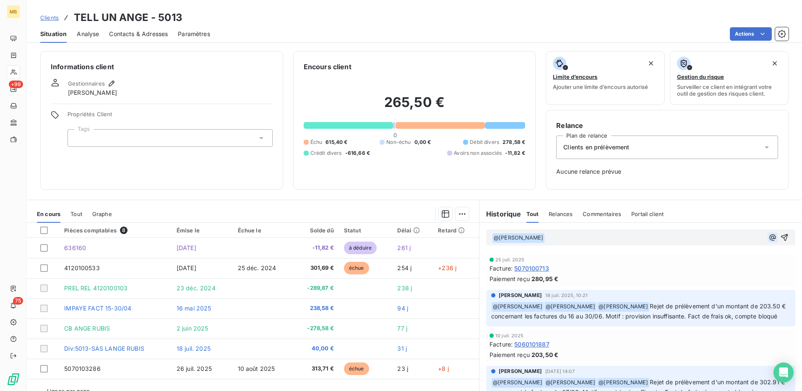
click at [769, 235] on icon "button" at bounding box center [773, 237] width 8 height 8
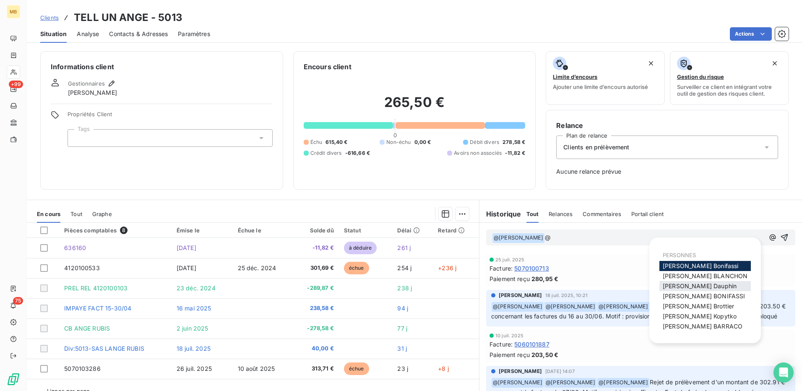
click at [715, 286] on div "Franck Dauphin" at bounding box center [704, 286] width 91 height 10
click at [701, 288] on span "Franck Dauphin" at bounding box center [700, 285] width 74 height 7
click at [770, 238] on icon "button" at bounding box center [773, 237] width 6 height 6
click at [691, 306] on span "Mélissa Brottier" at bounding box center [698, 305] width 71 height 7
click at [770, 239] on icon "button" at bounding box center [773, 237] width 6 height 6
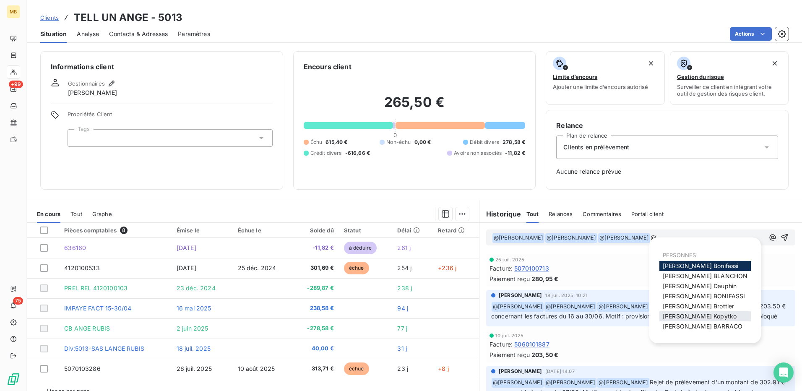
click at [671, 316] on span "Nathalie Kopytko" at bounding box center [700, 316] width 74 height 7
click at [770, 239] on icon "button" at bounding box center [773, 237] width 6 height 6
click at [699, 328] on span "Romain BARRACO" at bounding box center [703, 326] width 80 height 7
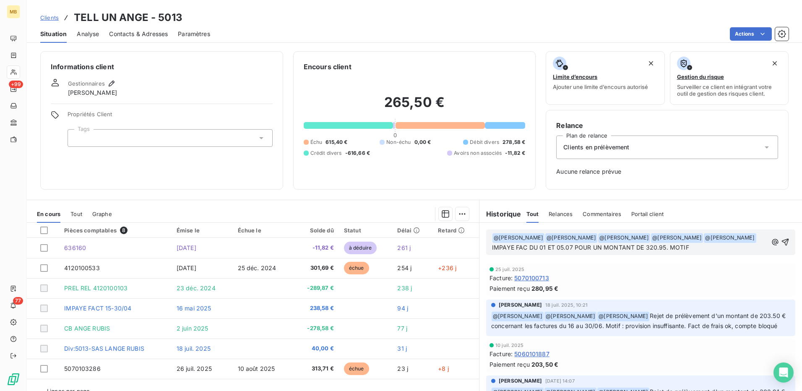
drag, startPoint x: 692, startPoint y: 242, endPoint x: 693, endPoint y: 248, distance: 5.9
click at [692, 242] on span "@ Nathalie Kopytko ﻿" at bounding box center [677, 238] width 52 height 10
click at [696, 249] on p "﻿ @ Elodie BLANCHON ﻿ ﻿ @ Franck Dauphin ﻿ ﻿ @ Mélissa Brottier ﻿ ﻿ @ Nathalie …" at bounding box center [630, 243] width 276 height 20
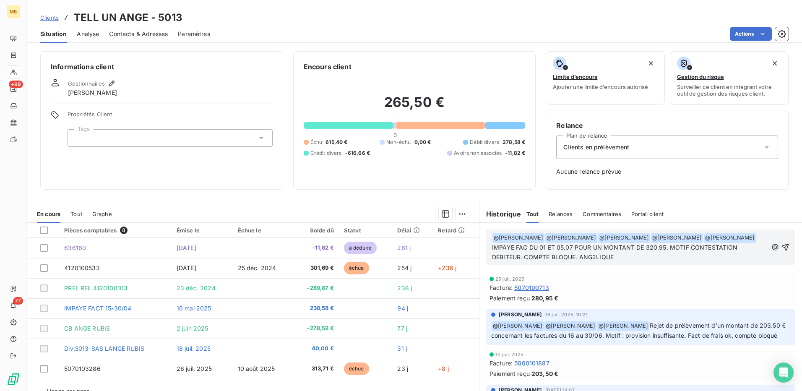
click at [588, 257] on span "IMPAYE FAC DU 01 ET 05.07 POUR UN MONTANT DE 320.95. MOTIF CONTESTATION DEBITEU…" at bounding box center [616, 252] width 248 height 17
click at [781, 248] on icon "button" at bounding box center [785, 247] width 8 height 8
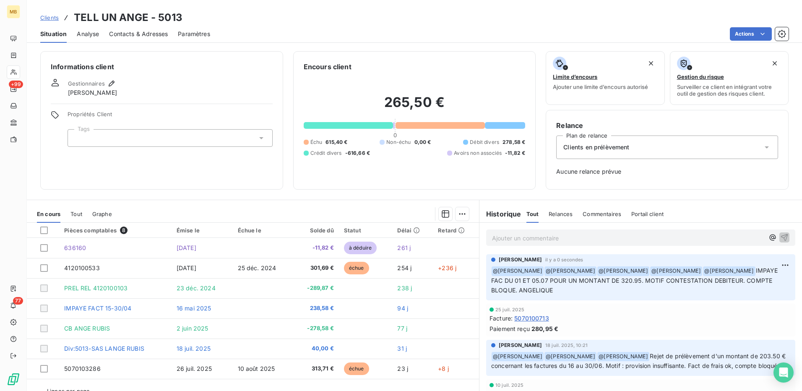
click at [56, 16] on span "Clients" at bounding box center [49, 17] width 18 height 7
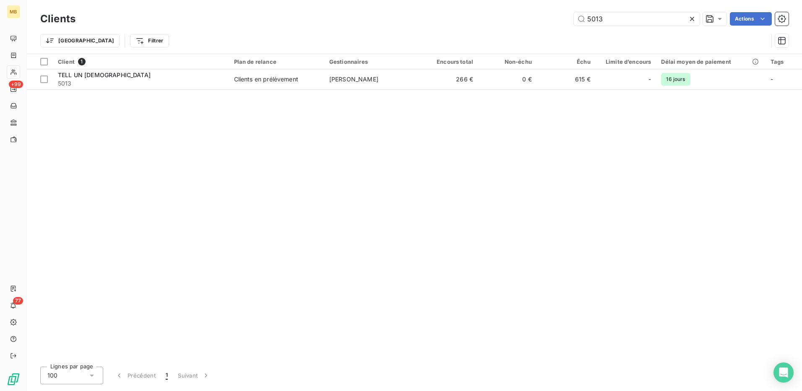
drag, startPoint x: 623, startPoint y: 19, endPoint x: 558, endPoint y: 17, distance: 65.0
click at [558, 17] on div "5013 Actions" at bounding box center [437, 18] width 703 height 13
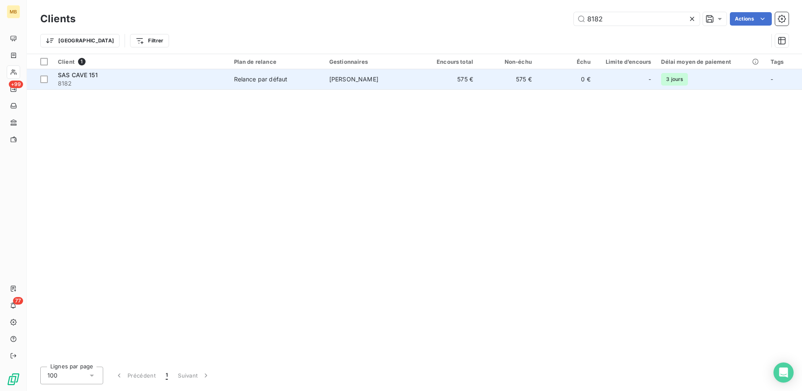
type input "8182"
click at [352, 82] on span "Virginie GONCALVES" at bounding box center [353, 79] width 49 height 7
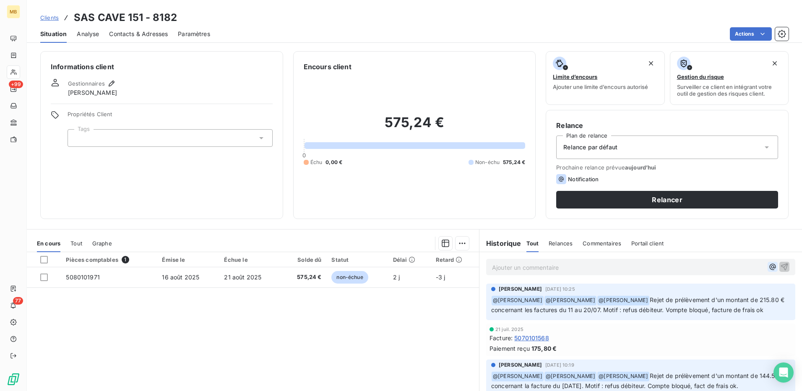
click at [770, 267] on icon "button" at bounding box center [773, 267] width 6 height 6
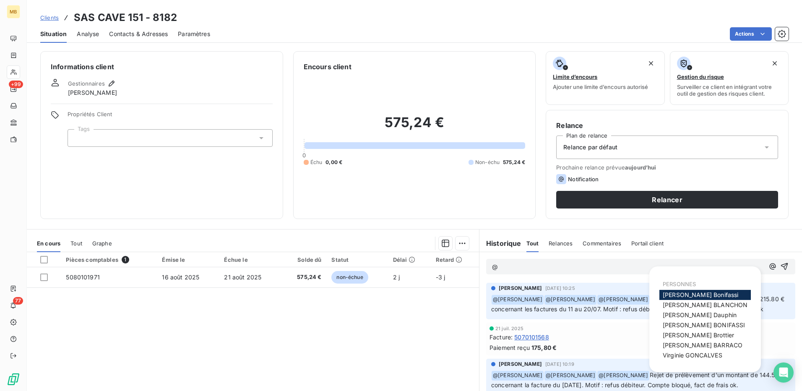
click at [690, 306] on span "Elodie BLANCHON" at bounding box center [705, 304] width 85 height 7
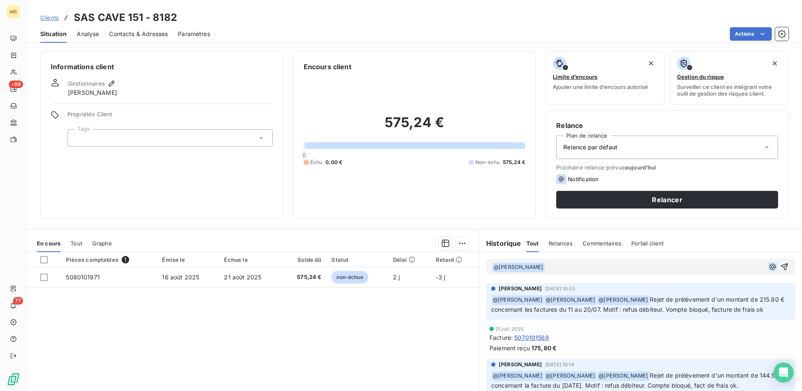
click at [769, 271] on icon "button" at bounding box center [773, 267] width 8 height 8
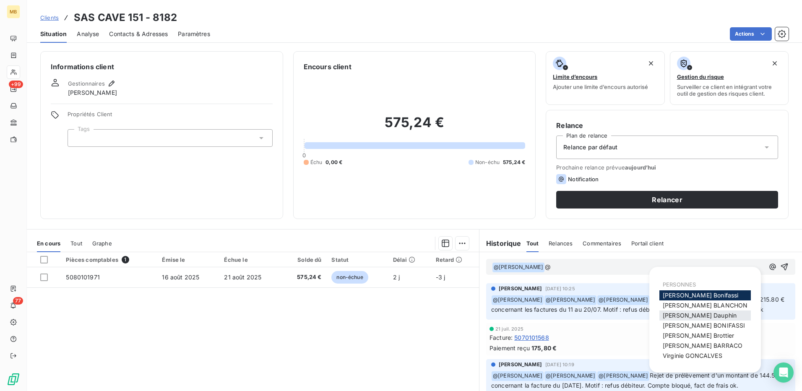
click at [715, 318] on div "Franck Dauphin" at bounding box center [704, 315] width 91 height 10
click at [688, 315] on span "Franck Dauphin" at bounding box center [700, 315] width 74 height 7
click at [770, 268] on icon "button" at bounding box center [773, 266] width 6 height 6
click at [703, 331] on div "Mélissa Brottier" at bounding box center [704, 336] width 91 height 10
click at [696, 333] on span "Mélissa Brottier" at bounding box center [698, 335] width 71 height 7
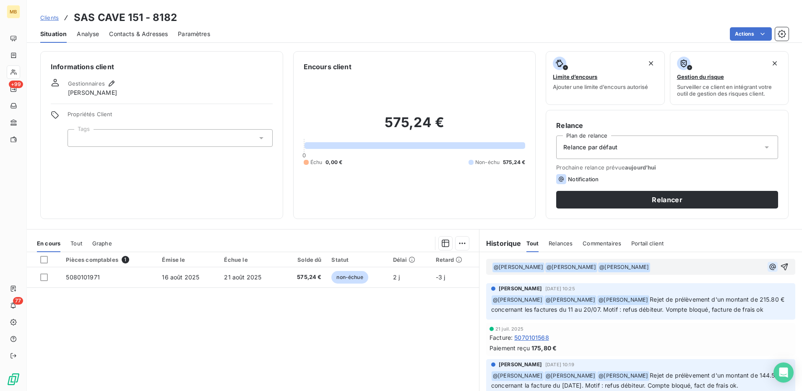
click at [769, 267] on icon "button" at bounding box center [773, 267] width 8 height 8
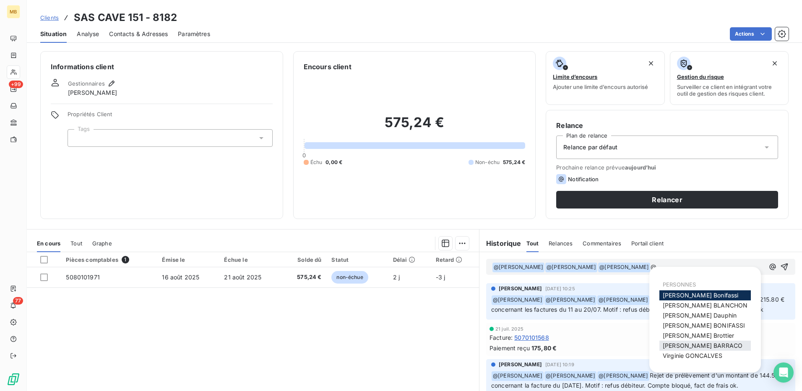
click at [703, 344] on span "Romain BARRACO" at bounding box center [703, 345] width 80 height 7
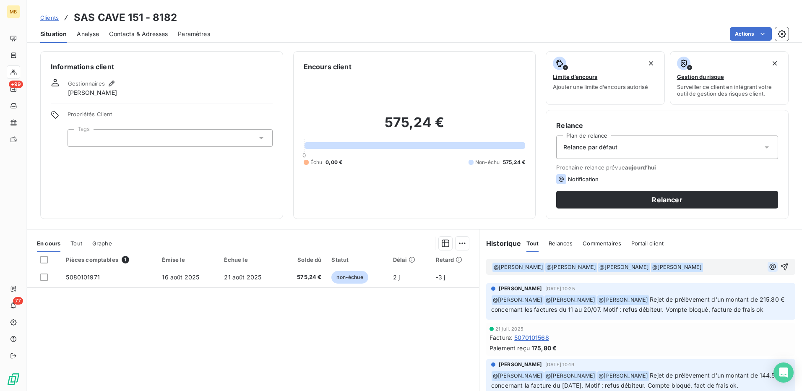
click at [770, 266] on icon "button" at bounding box center [773, 266] width 6 height 6
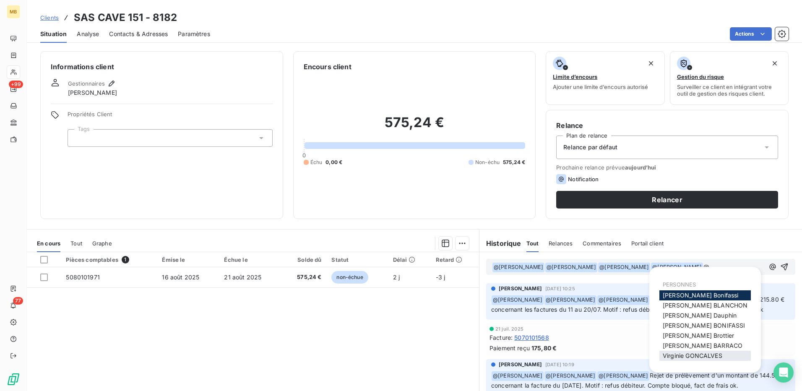
click at [700, 354] on span "Virginie GONCALVES" at bounding box center [693, 355] width 60 height 7
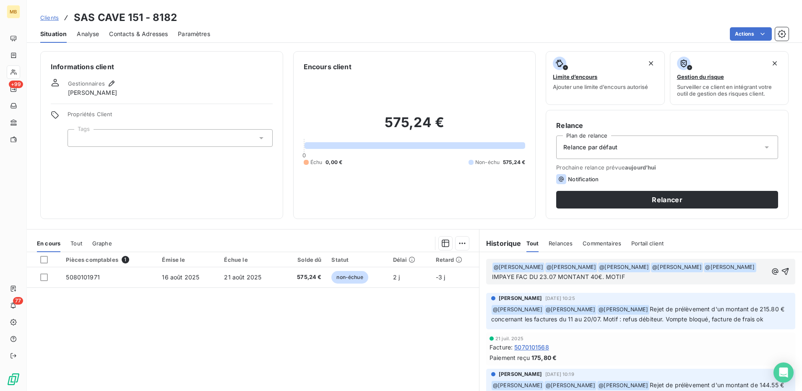
click at [699, 278] on p "﻿ @ Elodie BLANCHON ﻿ ﻿ @ Franck Dauphin ﻿ ﻿ @ Mélissa Brottier ﻿ ﻿ @ Romain BA…" at bounding box center [630, 272] width 276 height 20
click at [747, 278] on p "﻿ @ Elodie BLANCHON ﻿ ﻿ @ Franck Dauphin ﻿ ﻿ @ Mélissa Brottier ﻿ ﻿ @ Romain BA…" at bounding box center [630, 272] width 276 height 20
click at [750, 279] on p "﻿ @ Elodie BLANCHON ﻿ ﻿ @ Franck Dauphin ﻿ ﻿ @ Mélissa Brottier ﻿ ﻿ @ Romain BA…" at bounding box center [630, 272] width 276 height 20
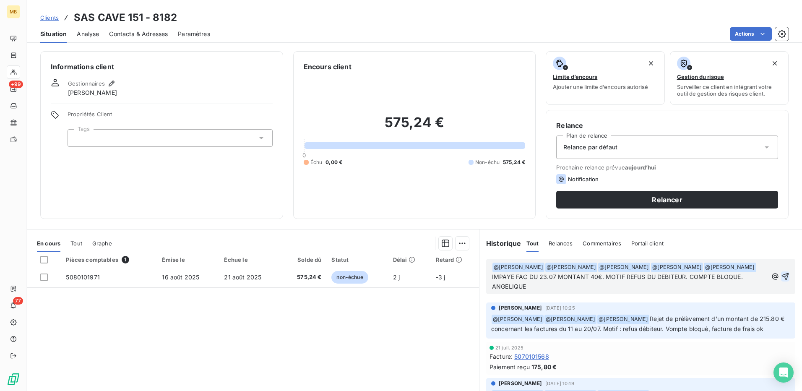
click at [781, 274] on icon "button" at bounding box center [785, 276] width 8 height 8
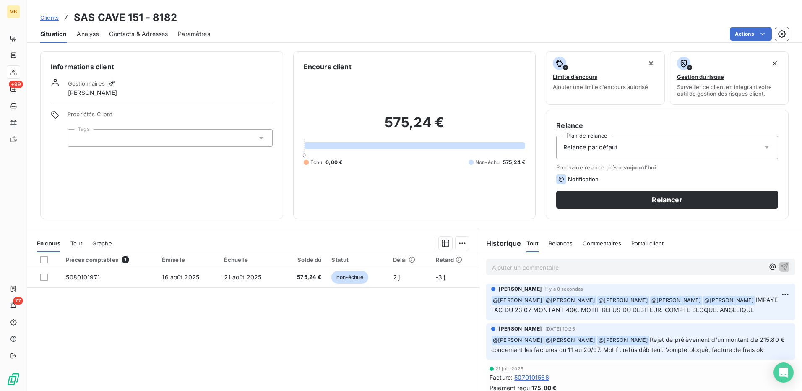
click at [57, 17] on span "Clients" at bounding box center [49, 17] width 18 height 7
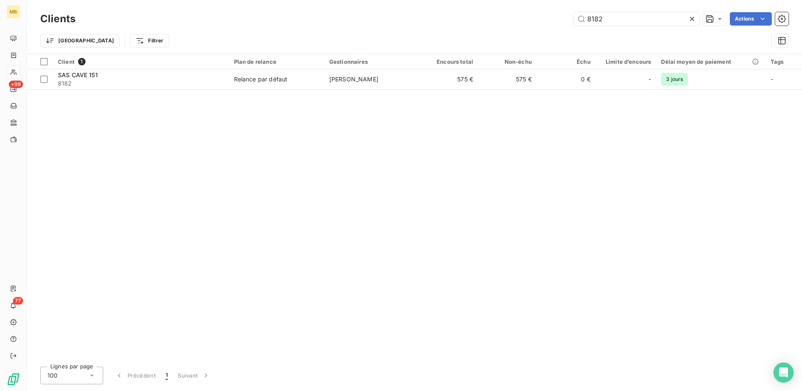
drag, startPoint x: 606, startPoint y: 18, endPoint x: 569, endPoint y: 18, distance: 36.9
click at [569, 18] on div "8182 Actions" at bounding box center [437, 18] width 703 height 13
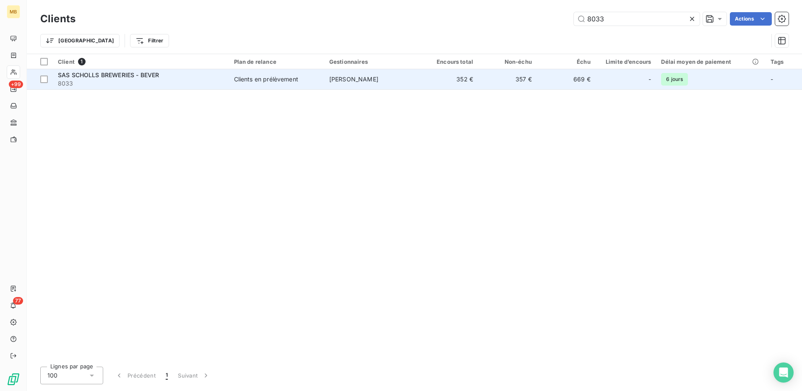
type input "8033"
click at [354, 81] on span "Marwan Torchi" at bounding box center [353, 79] width 49 height 7
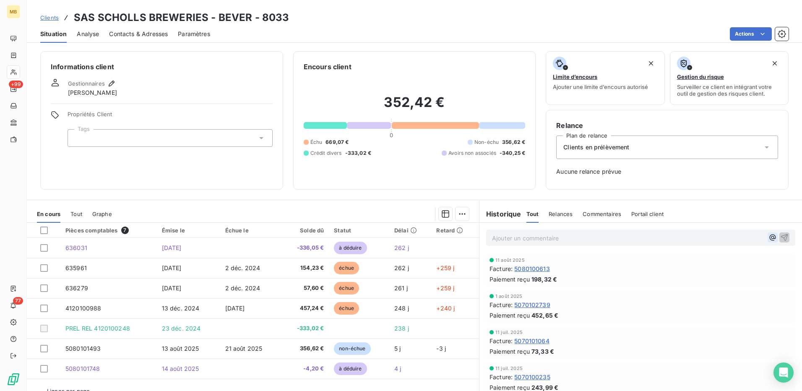
click at [769, 238] on icon "button" at bounding box center [773, 237] width 8 height 8
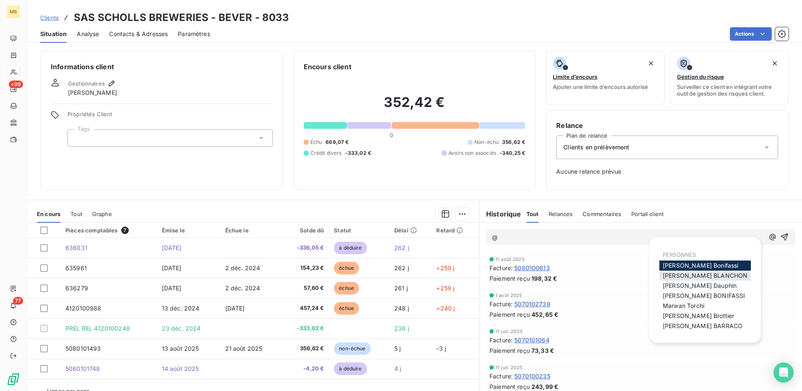
click at [691, 274] on span "Elodie BLANCHON" at bounding box center [705, 275] width 85 height 7
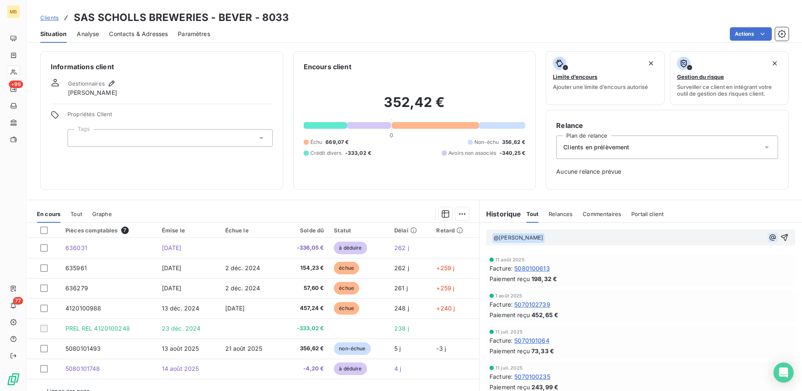
click at [769, 234] on icon "button" at bounding box center [773, 237] width 8 height 8
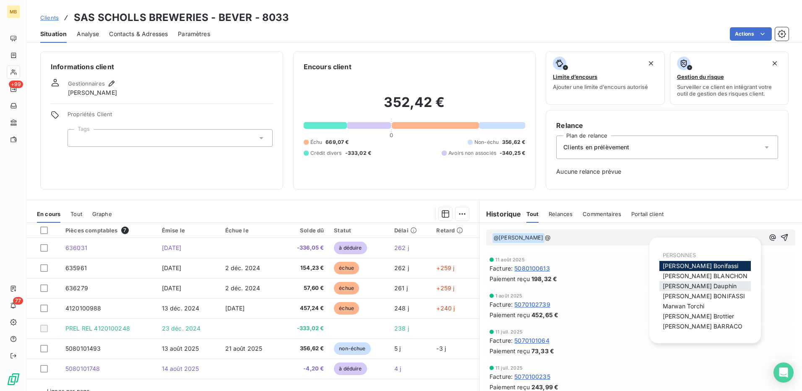
click at [700, 287] on span "Franck Dauphin" at bounding box center [700, 285] width 74 height 7
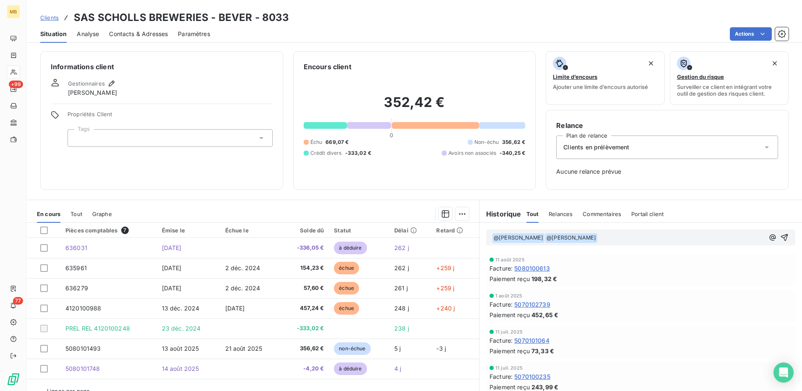
click at [766, 235] on div "﻿ @ Elodie BLANCHON ﻿ ﻿ @ Franck Dauphin ﻿ ﻿" at bounding box center [640, 237] width 297 height 11
click at [770, 236] on icon "button" at bounding box center [773, 237] width 6 height 6
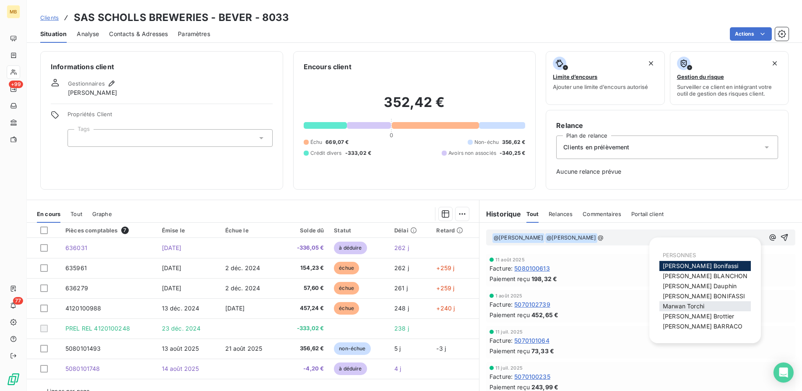
click at [693, 306] on span "Marwan Torchi" at bounding box center [684, 305] width 42 height 7
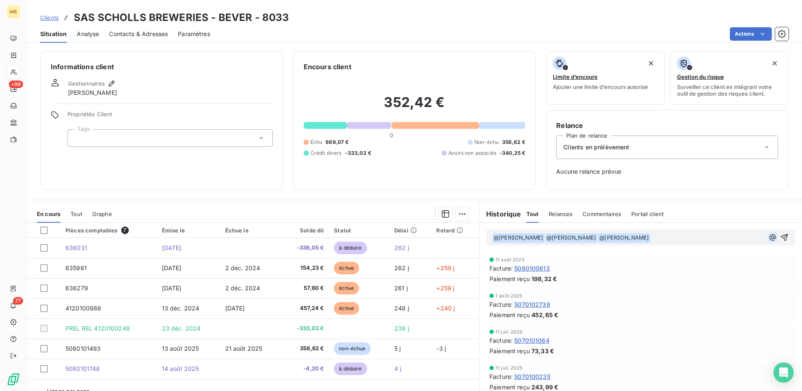
click at [770, 237] on icon "button" at bounding box center [773, 237] width 6 height 6
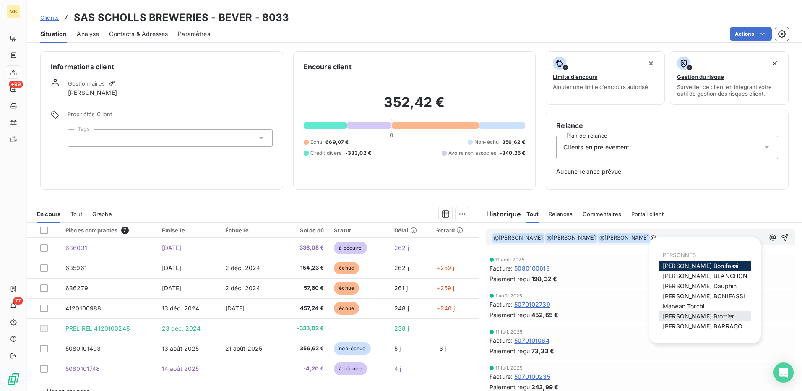
click at [696, 316] on span "Mélissa Brottier" at bounding box center [698, 316] width 71 height 7
click at [769, 236] on icon "button" at bounding box center [773, 237] width 8 height 8
click at [710, 326] on span "Romain BARRACO" at bounding box center [703, 326] width 80 height 7
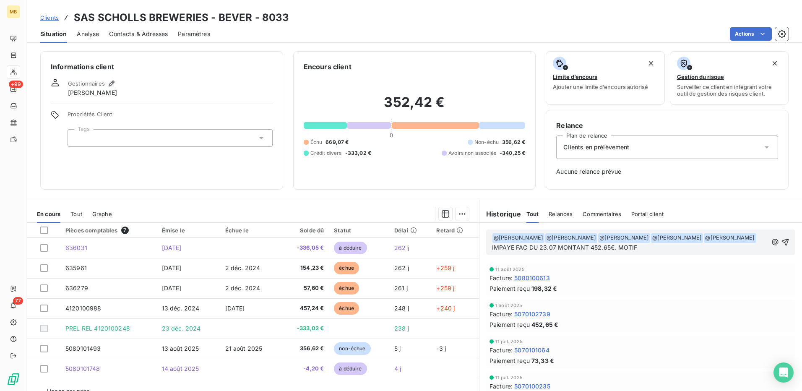
click at [670, 248] on p "﻿ @ Elodie BLANCHON ﻿ ﻿ @ Franck Dauphin ﻿ ﻿ @ Marwan Torchi ﻿ ﻿ @ Mélissa Brot…" at bounding box center [630, 243] width 276 height 20
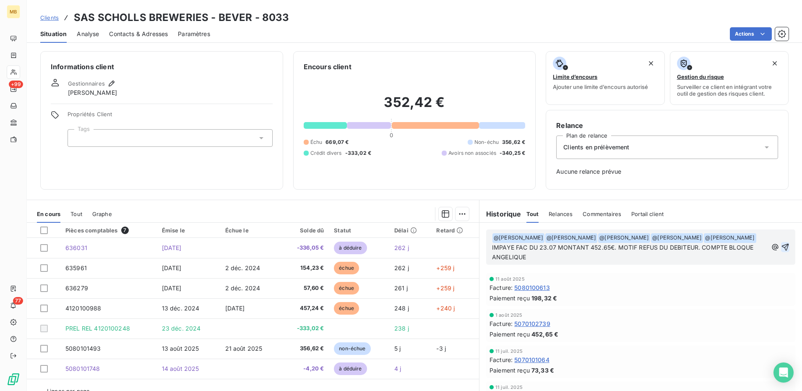
click at [781, 249] on icon "button" at bounding box center [785, 247] width 8 height 8
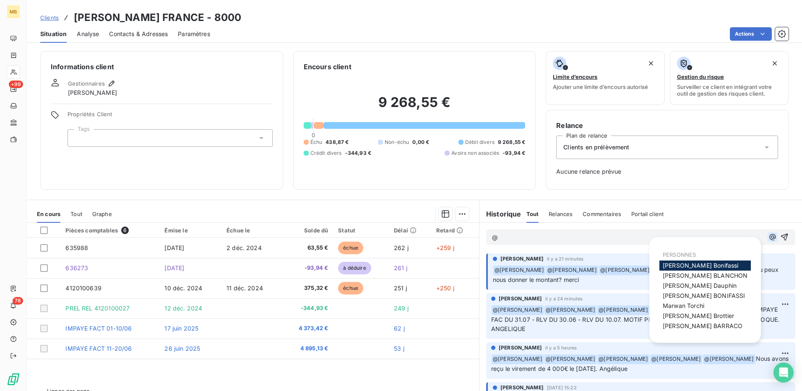
click at [770, 240] on icon "button" at bounding box center [773, 237] width 6 height 6
click at [713, 279] on span "Elodie BLANCHON" at bounding box center [705, 275] width 85 height 7
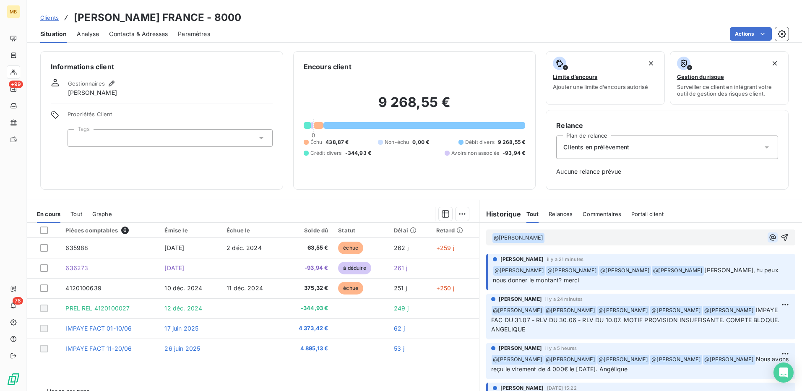
click at [770, 239] on icon "button" at bounding box center [773, 237] width 6 height 6
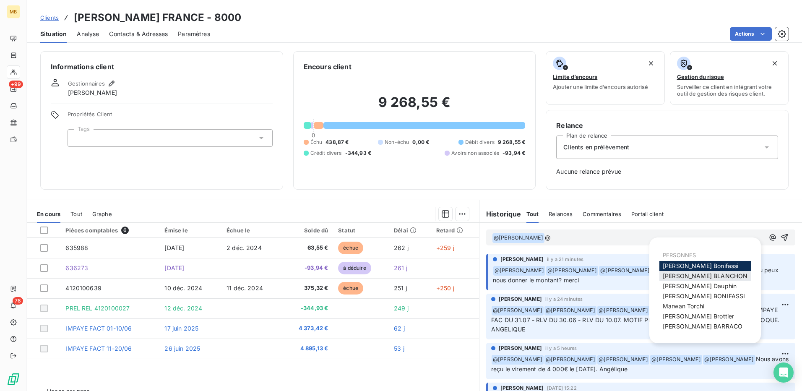
click at [705, 279] on span "Elodie BLANCHON" at bounding box center [705, 275] width 85 height 7
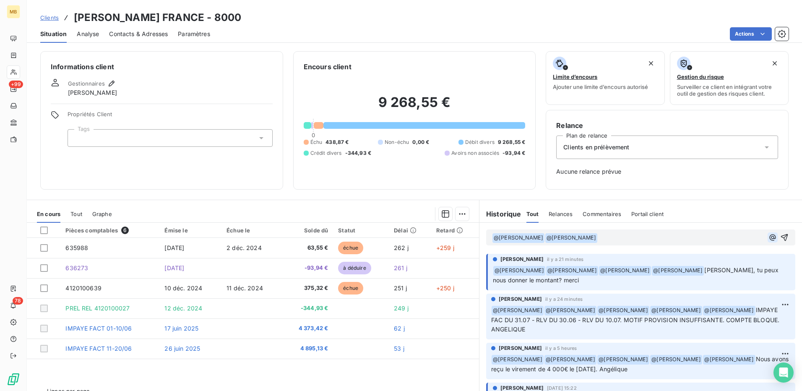
click at [770, 239] on icon "button" at bounding box center [773, 237] width 6 height 6
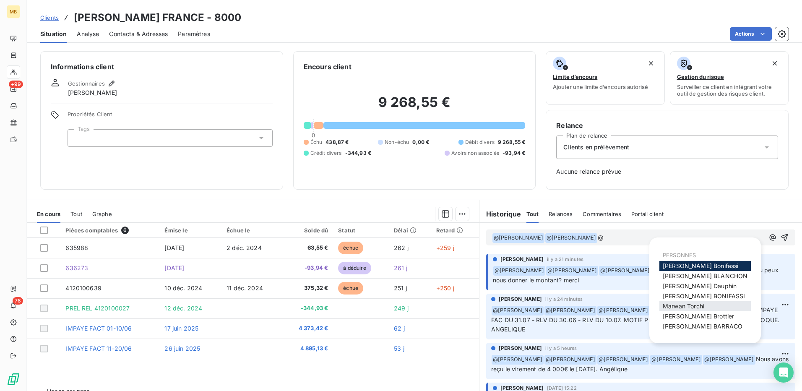
click at [711, 303] on div "Marwan Torchi" at bounding box center [704, 306] width 91 height 10
click at [698, 302] on div "Marwan Torchi" at bounding box center [704, 306] width 91 height 10
click at [702, 305] on span "Marwan Torchi" at bounding box center [684, 305] width 42 height 7
click at [769, 241] on icon "button" at bounding box center [773, 237] width 8 height 8
click at [703, 317] on span "Mélissa Brottier" at bounding box center [698, 316] width 71 height 7
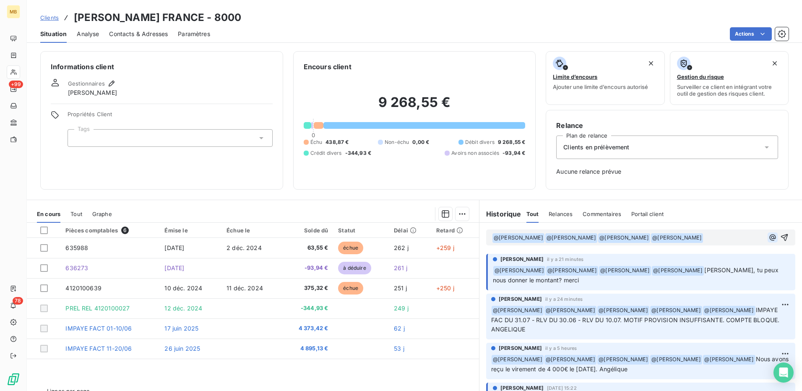
click at [768, 241] on button "button" at bounding box center [773, 237] width 10 height 10
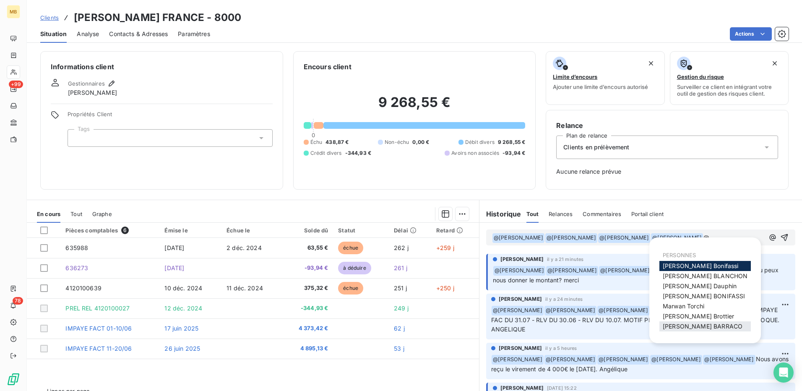
click at [706, 328] on span "Romain BARRACO" at bounding box center [703, 326] width 80 height 7
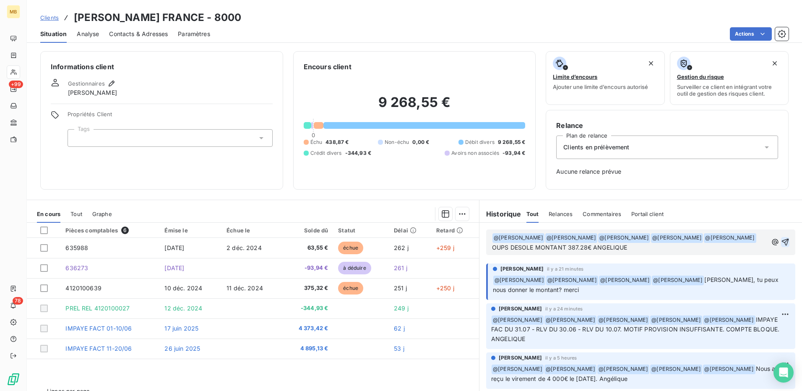
click at [781, 239] on icon "button" at bounding box center [785, 242] width 8 height 8
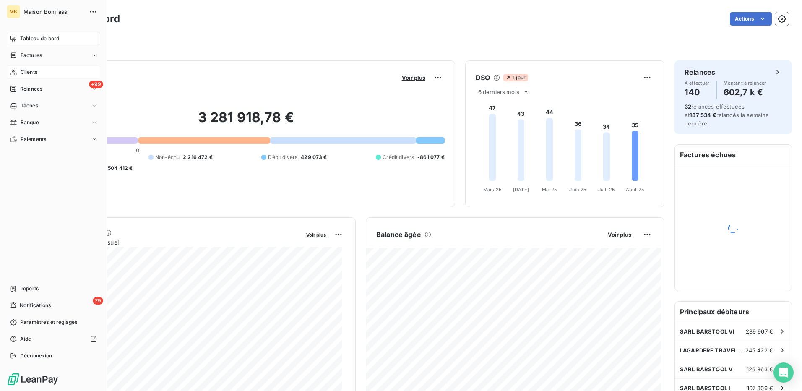
click at [36, 73] on span "Clients" at bounding box center [29, 72] width 17 height 8
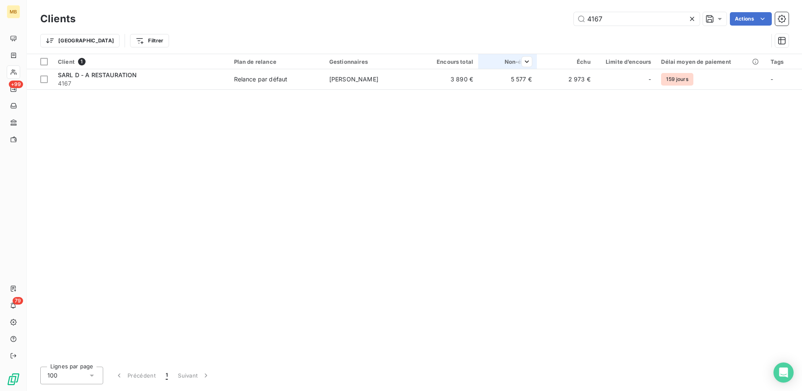
type input "4167"
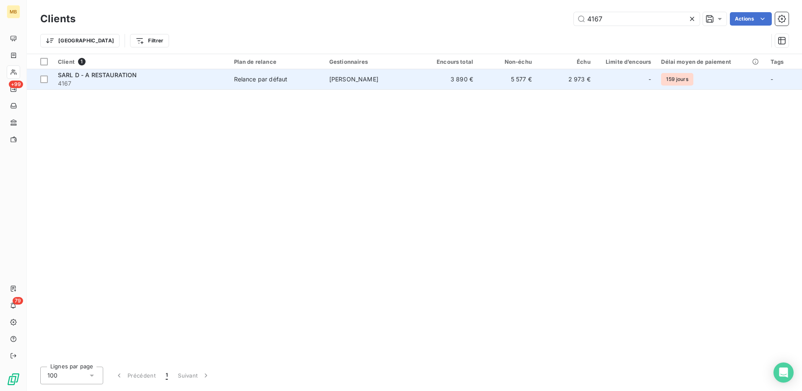
click at [260, 85] on td "Relance par défaut" at bounding box center [276, 79] width 95 height 20
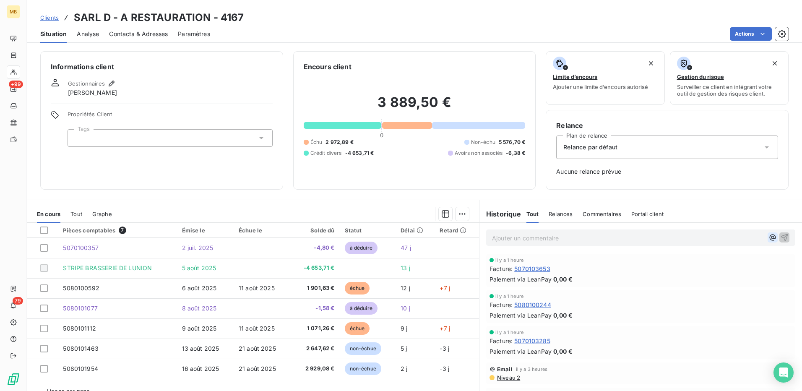
click at [769, 239] on icon "button" at bounding box center [773, 237] width 8 height 8
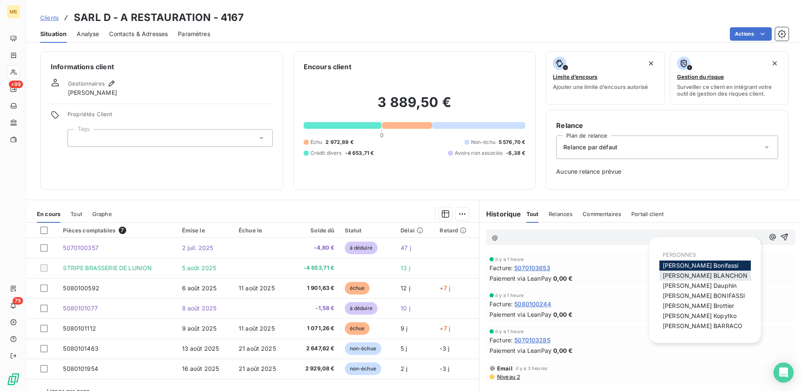
click at [702, 277] on span "Elodie BLANCHON" at bounding box center [705, 275] width 85 height 7
click at [769, 240] on icon "button" at bounding box center [773, 237] width 8 height 8
click at [695, 284] on span "Franck Dauphin" at bounding box center [700, 285] width 74 height 7
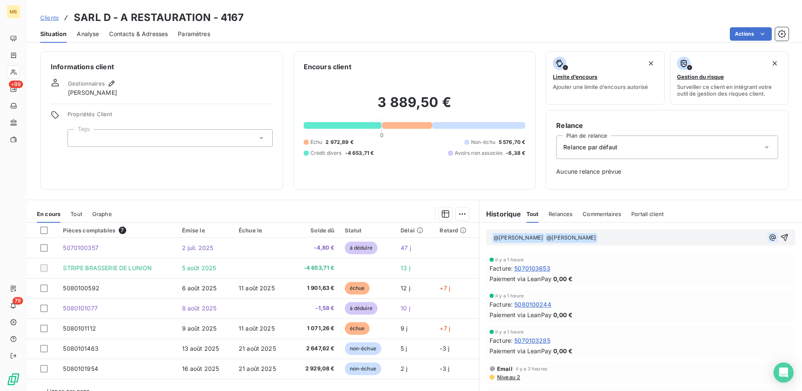
click at [769, 237] on icon "button" at bounding box center [773, 237] width 8 height 8
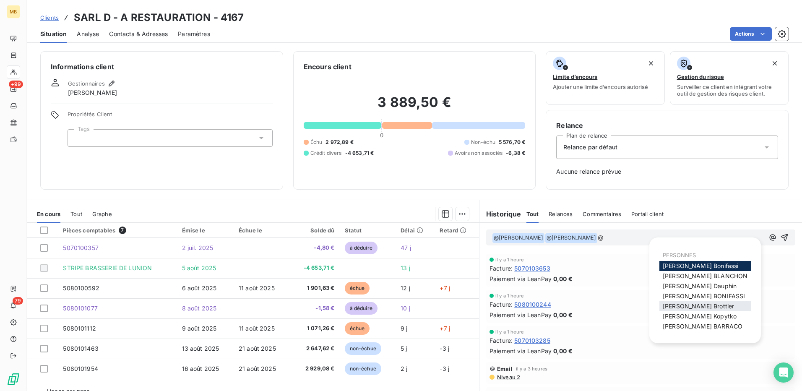
click at [704, 304] on span "Mélissa Brottier" at bounding box center [698, 305] width 71 height 7
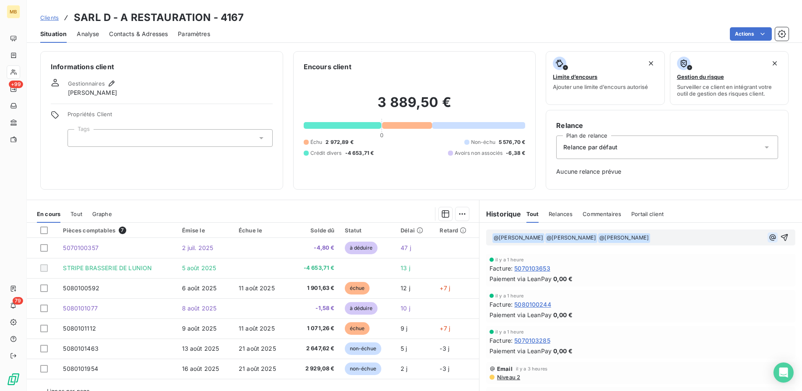
click at [769, 238] on icon "button" at bounding box center [773, 237] width 8 height 8
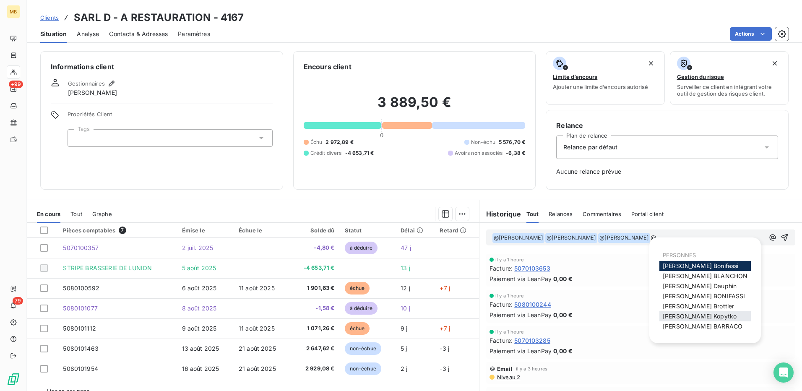
click at [704, 316] on span "Nathalie Kopytko" at bounding box center [700, 316] width 74 height 7
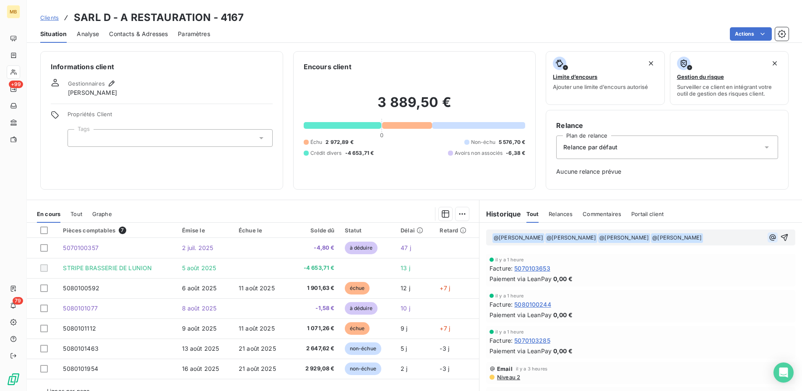
click at [769, 237] on icon "button" at bounding box center [773, 237] width 8 height 8
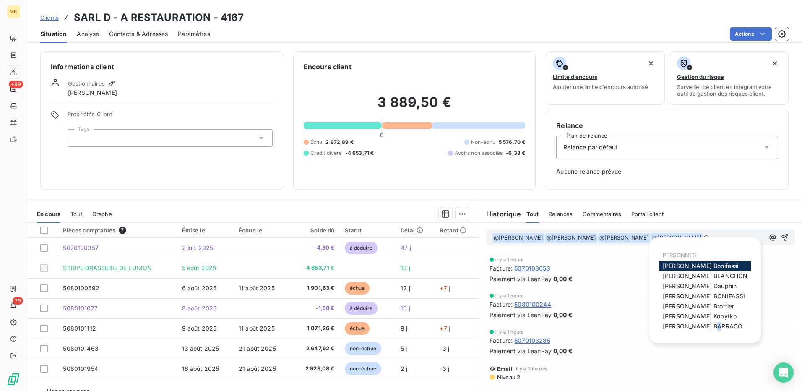
click at [690, 326] on span "Romain BARRACO" at bounding box center [703, 326] width 80 height 7
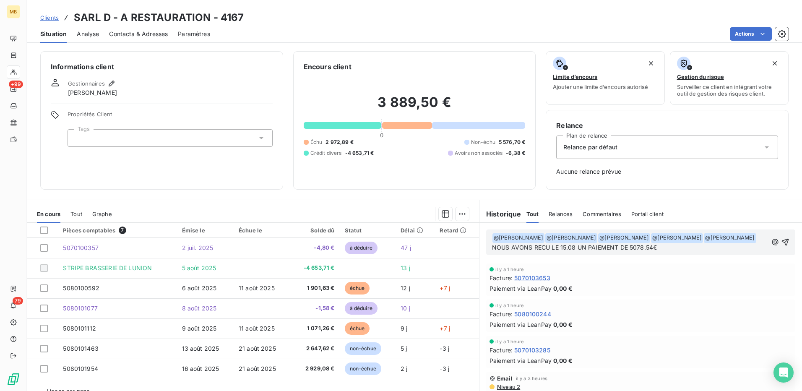
click at [625, 246] on span "NOUS AVONS RECU LE 15.08 UN PAIEMENT DE 5078.54€" at bounding box center [574, 247] width 165 height 7
click at [629, 248] on span "NOUS AVONS RECU LE 15.08 UN PAIEMENT DE 5078.54€" at bounding box center [574, 247] width 165 height 7
click at [667, 251] on p "﻿ @ Elodie BLANCHON ﻿ ﻿ @ Franck Dauphin ﻿ ﻿ @ Mélissa Brottier ﻿ ﻿ @ Nathalie …" at bounding box center [630, 243] width 276 height 20
click at [781, 240] on icon "button" at bounding box center [785, 242] width 8 height 8
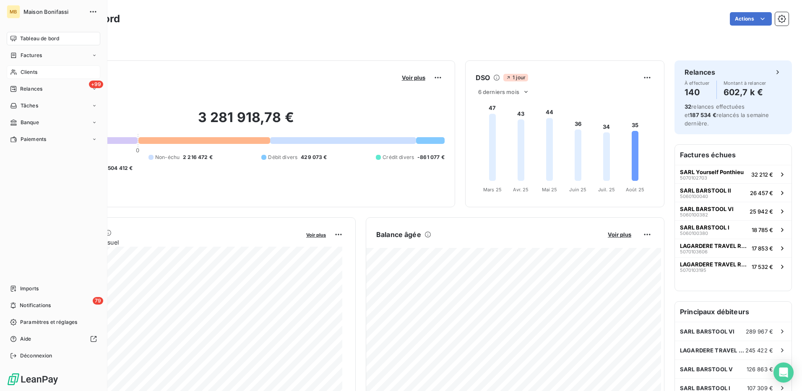
click at [35, 72] on span "Clients" at bounding box center [29, 72] width 17 height 8
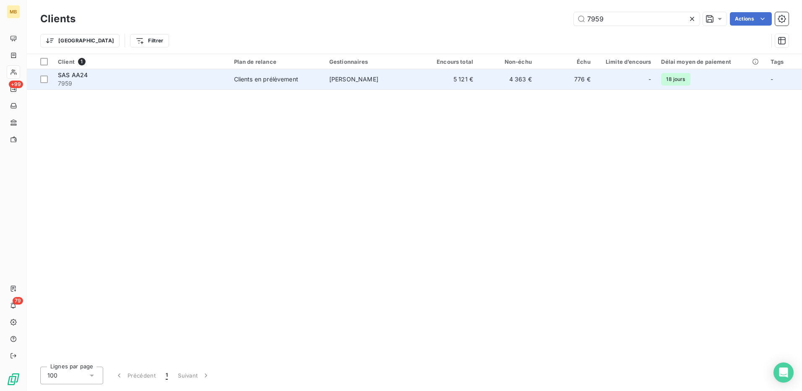
type input "7959"
click at [364, 78] on span "[PERSON_NAME]" at bounding box center [353, 79] width 49 height 7
